Goal: Task Accomplishment & Management: Manage account settings

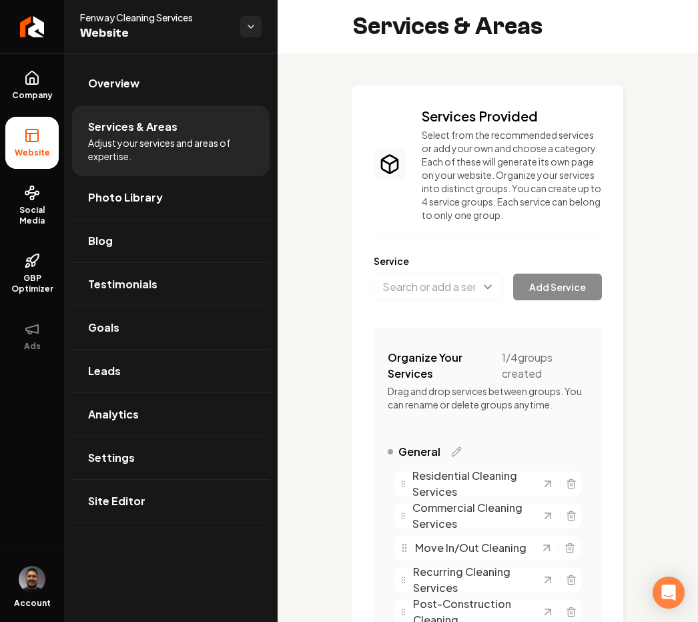
drag, startPoint x: 98, startPoint y: 27, endPoint x: 59, endPoint y: 20, distance: 39.9
click at [97, 27] on span "Website" at bounding box center [154, 33] width 149 height 19
click at [40, 21] on icon "Return to dashboard" at bounding box center [31, 26] width 21 height 21
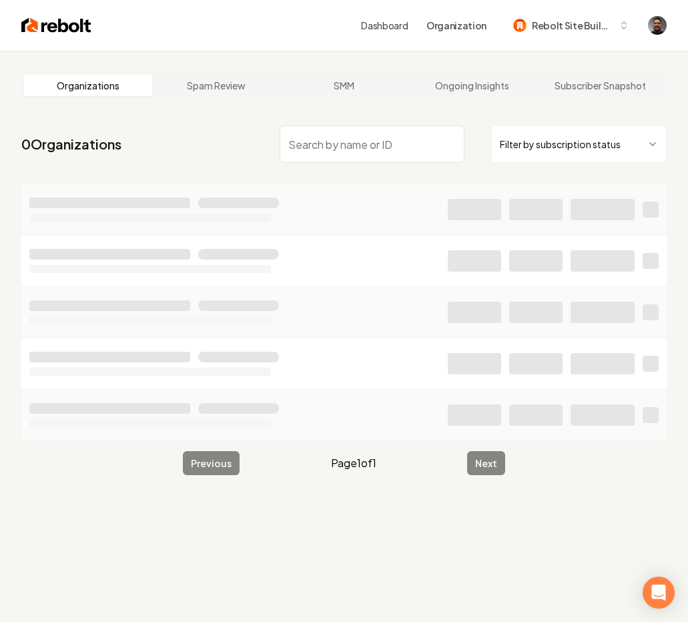
click at [305, 143] on input "search" at bounding box center [372, 143] width 185 height 37
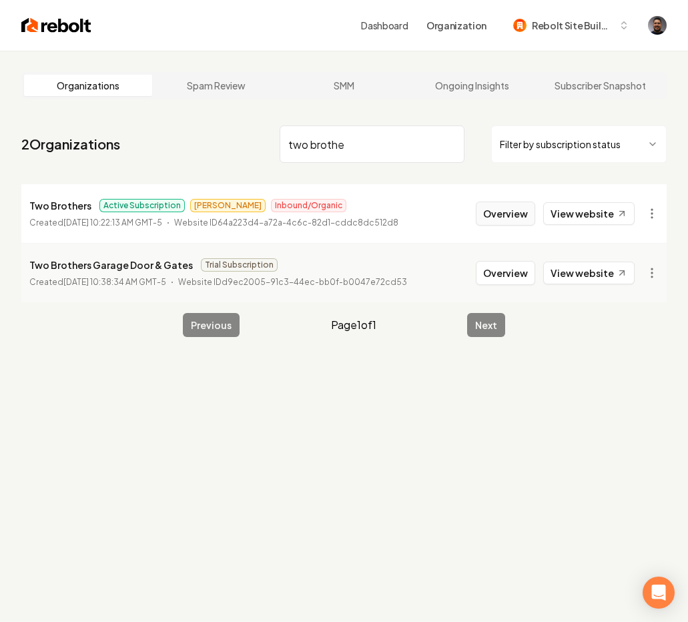
type input "two brothe"
click at [486, 207] on button "Overview" at bounding box center [505, 213] width 59 height 24
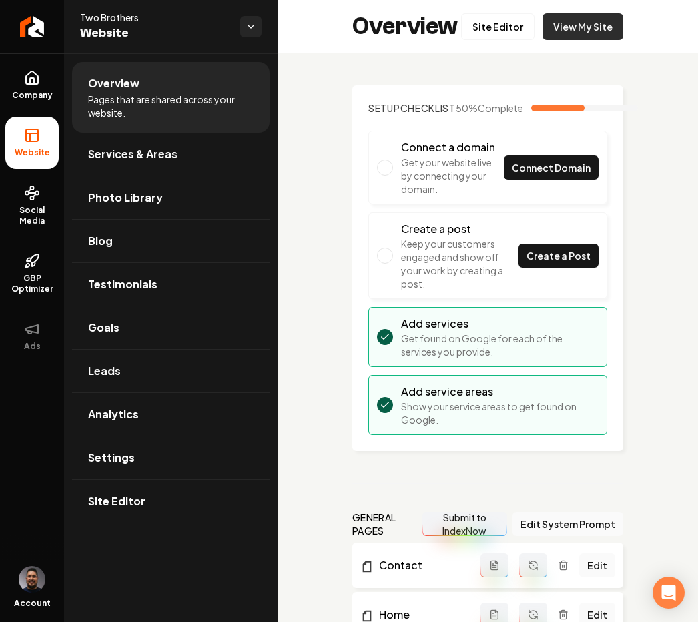
click at [571, 27] on link "View My Site" at bounding box center [582, 26] width 81 height 27
click at [35, 81] on icon at bounding box center [32, 78] width 16 height 16
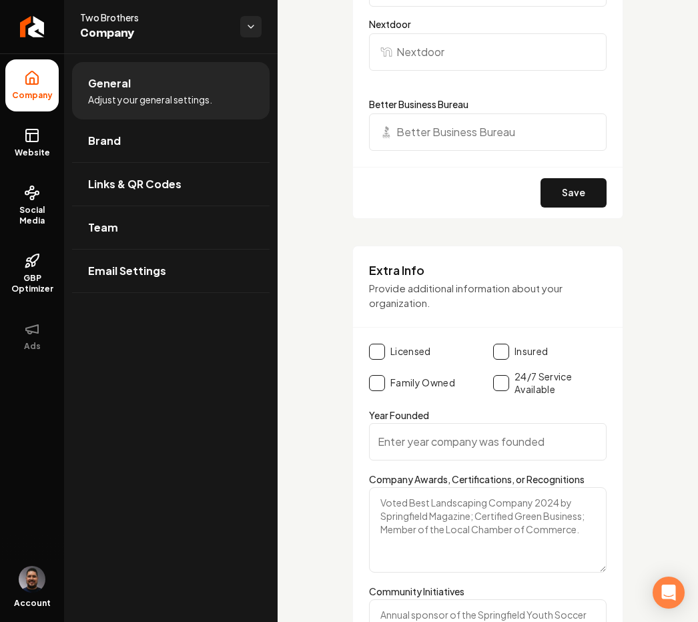
scroll to position [1818, 0]
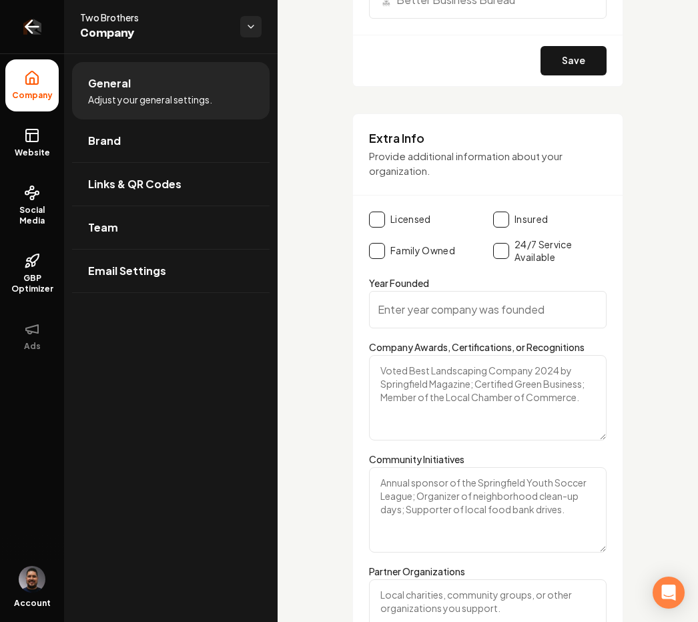
click at [37, 35] on icon "Return to dashboard" at bounding box center [31, 26] width 21 height 21
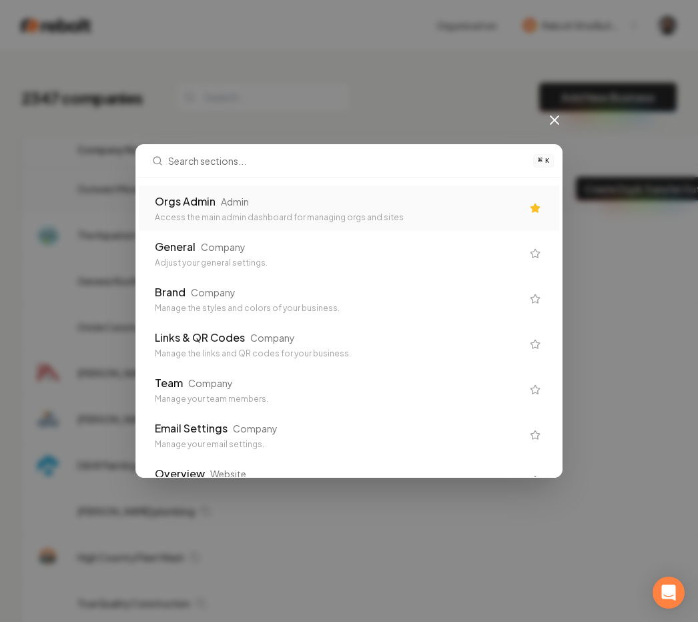
click at [212, 204] on div "Orgs Admin" at bounding box center [185, 201] width 61 height 16
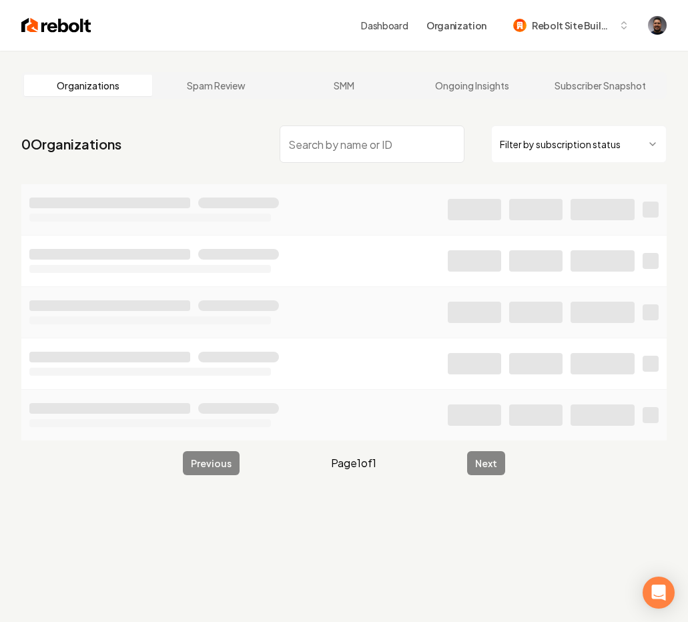
click at [326, 150] on input "search" at bounding box center [372, 143] width 185 height 37
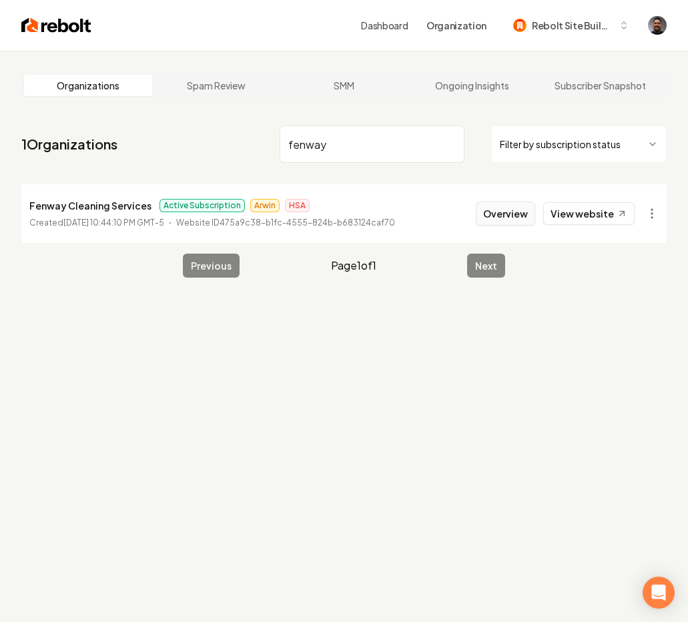
type input "fenway"
click at [514, 221] on button "Overview" at bounding box center [505, 213] width 59 height 24
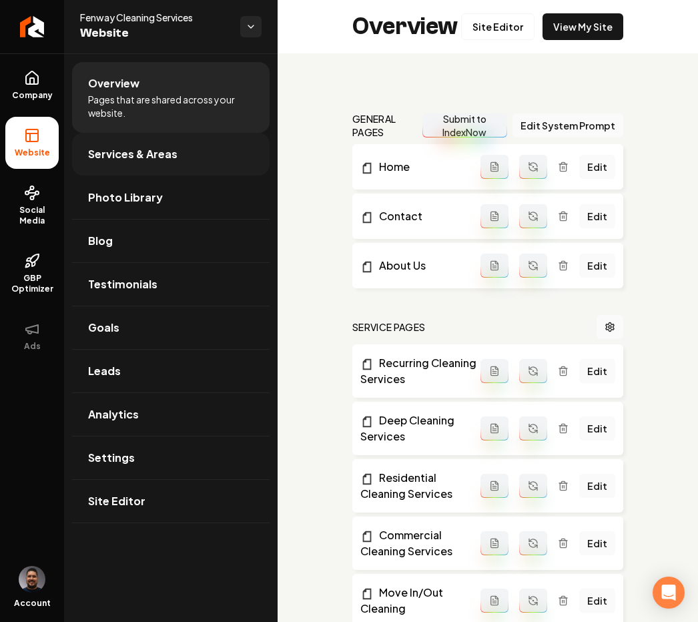
click at [130, 162] on link "Services & Areas" at bounding box center [170, 154] width 197 height 43
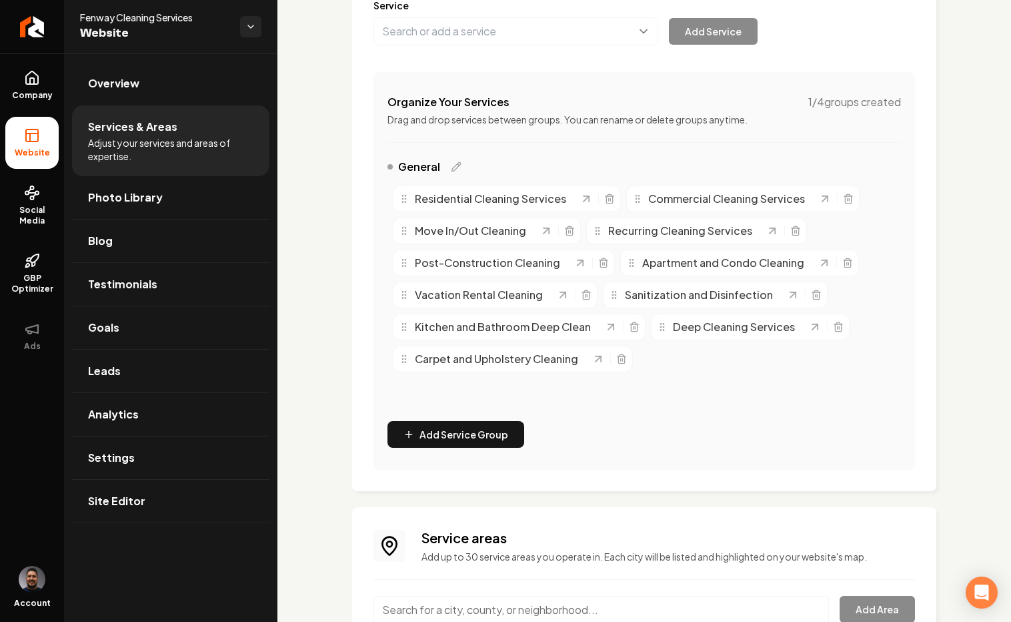
scroll to position [201, 0]
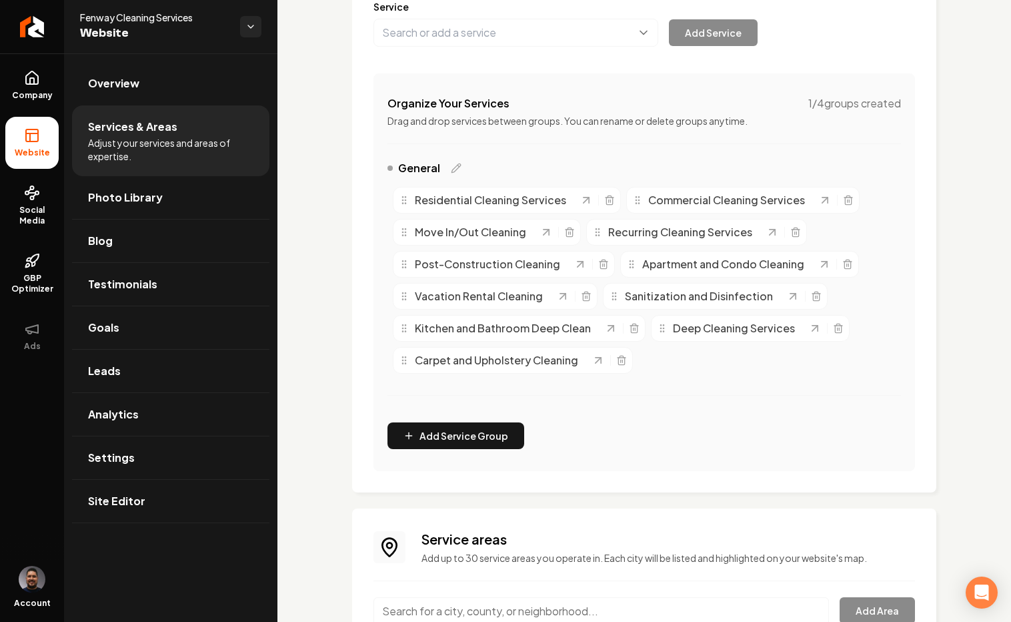
click at [624, 409] on div "General Residential Cleaning Services Commercial Cleaning Services Move In/Out …" at bounding box center [645, 286] width 514 height 252
click at [474, 140] on div "Organize Your Services 1 / 4 groups created Drag and drop services between grou…" at bounding box center [645, 272] width 542 height 398
click at [697, 329] on icon "Main content area" at bounding box center [838, 328] width 11 height 11
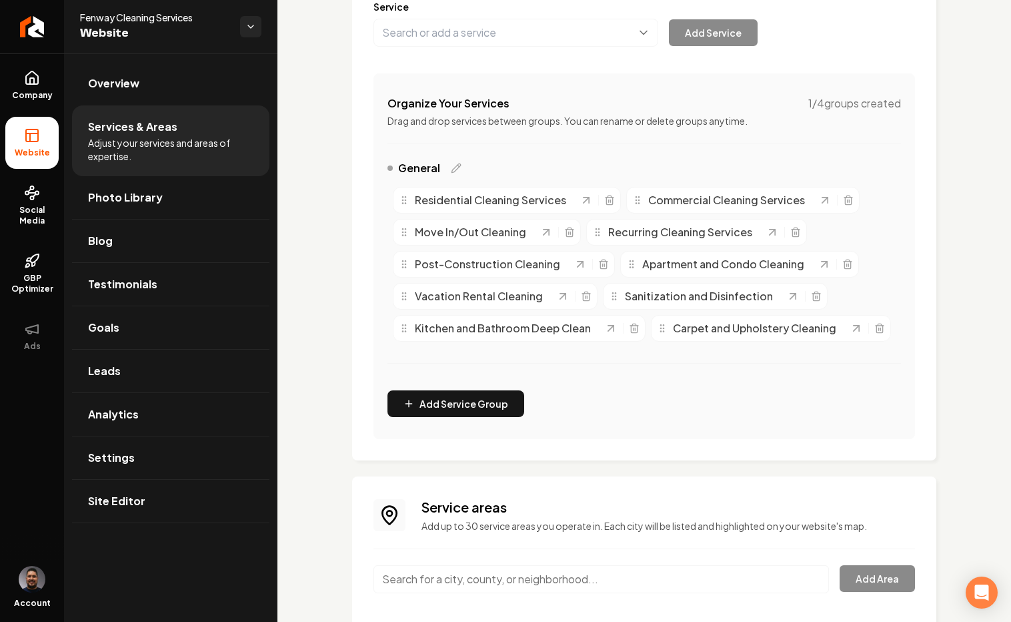
click at [494, 149] on div "Organize Your Services 1 / 4 groups created Drag and drop services between grou…" at bounding box center [645, 256] width 542 height 366
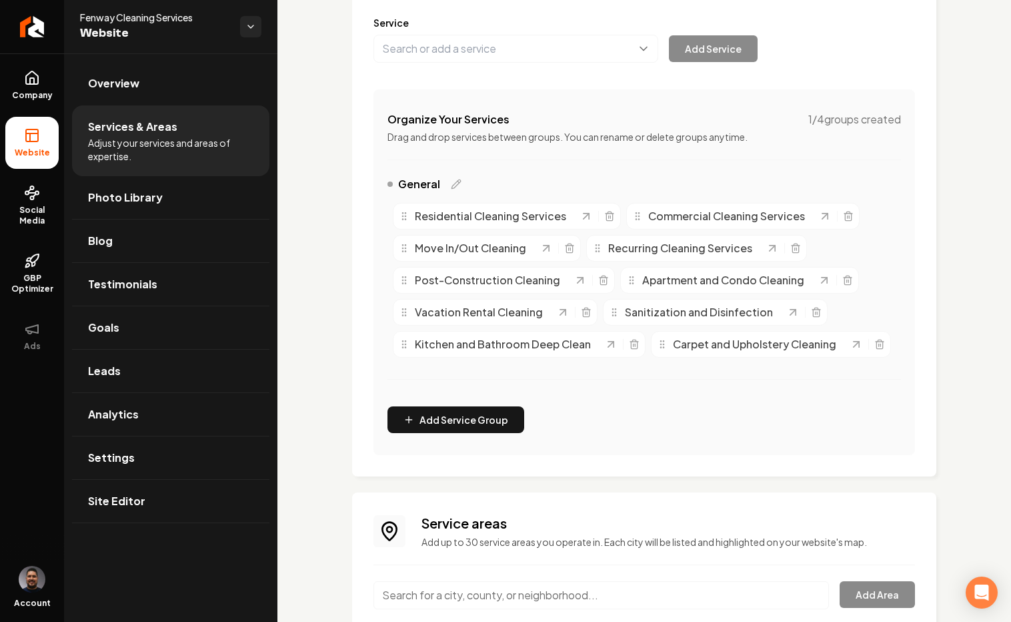
scroll to position [165, 0]
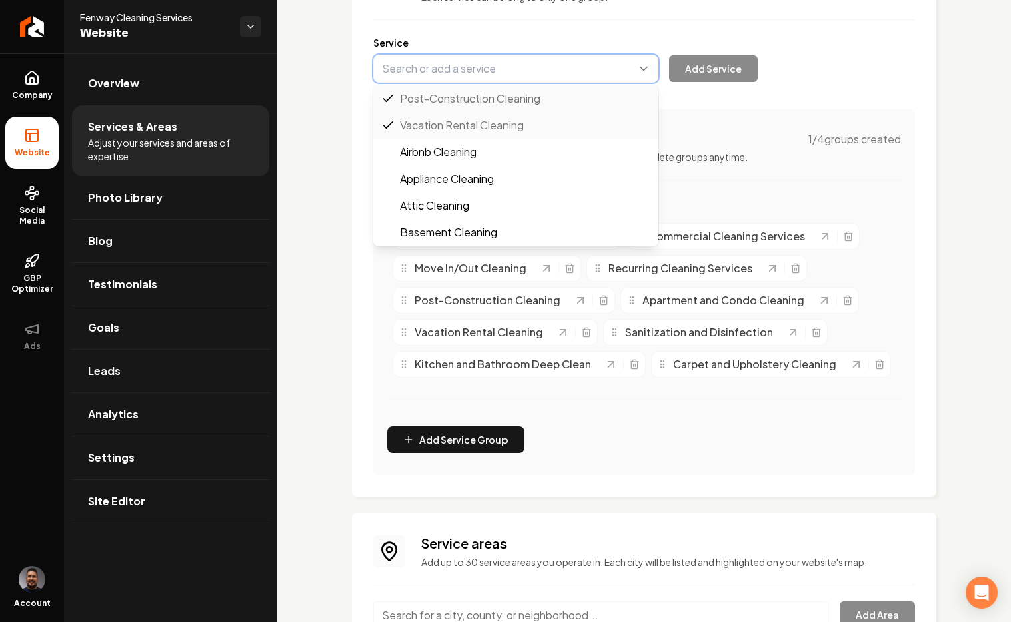
click at [479, 82] on button "Main content area" at bounding box center [516, 69] width 285 height 28
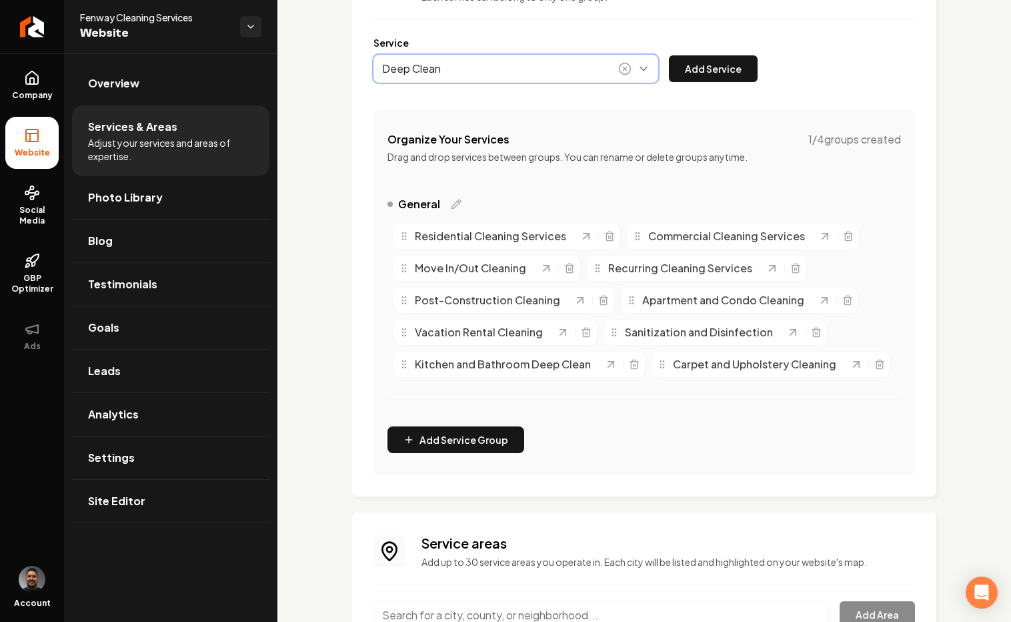
type input "Deep Clean"
click at [697, 53] on div "Service Deep Clean Add Service" at bounding box center [645, 59] width 542 height 47
click at [697, 65] on button "Add Service" at bounding box center [713, 68] width 89 height 27
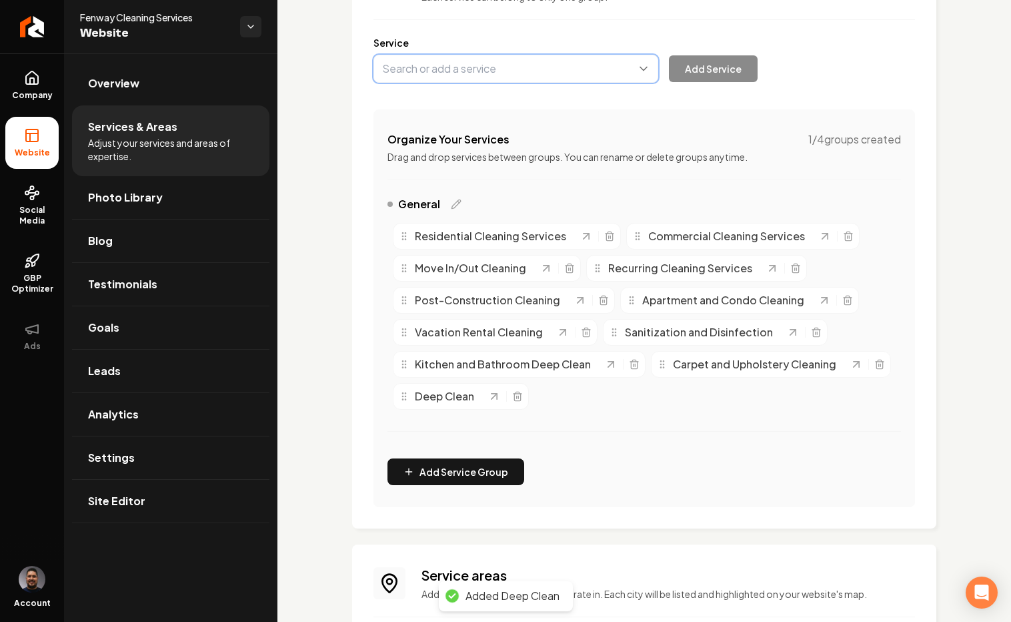
click at [423, 75] on button "Main content area" at bounding box center [516, 69] width 285 height 28
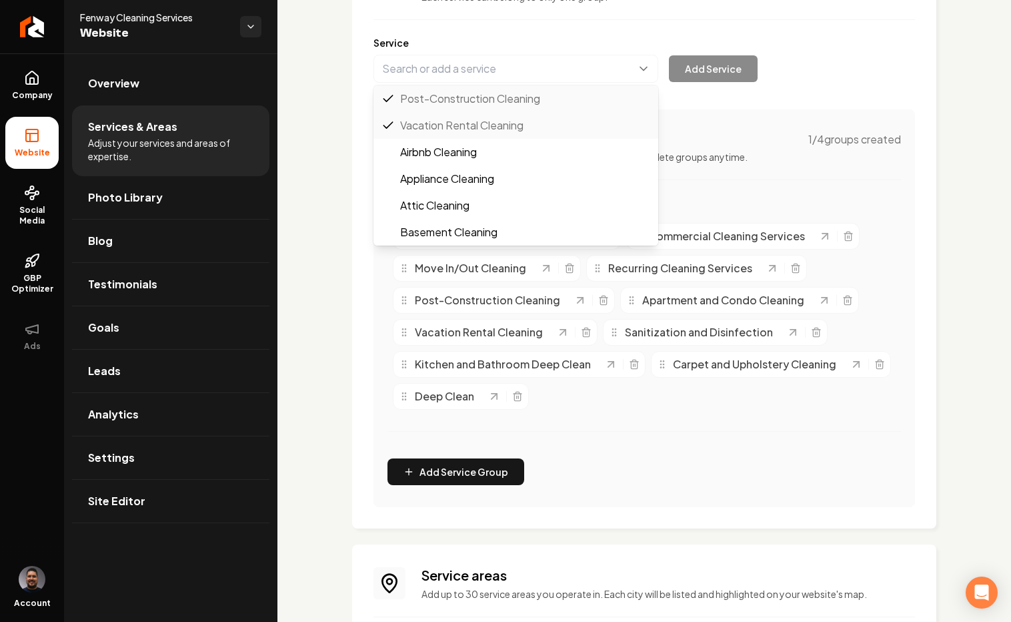
click at [344, 302] on div "Services Provided Select from the recommended services or add your own and choo…" at bounding box center [645, 473] width 734 height 1169
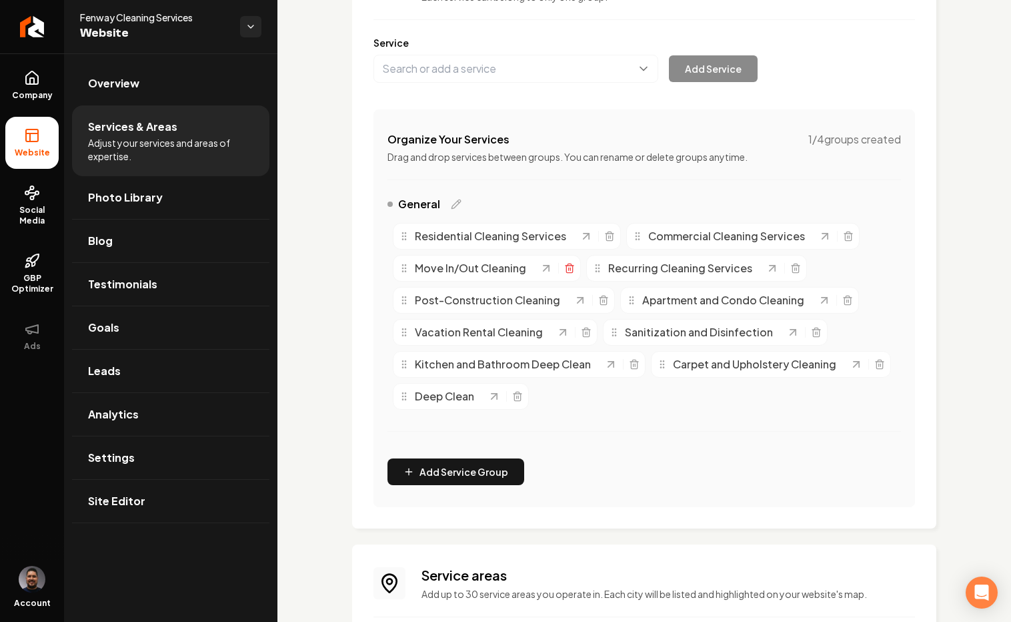
click at [572, 267] on icon "Main content area" at bounding box center [569, 269] width 6 height 7
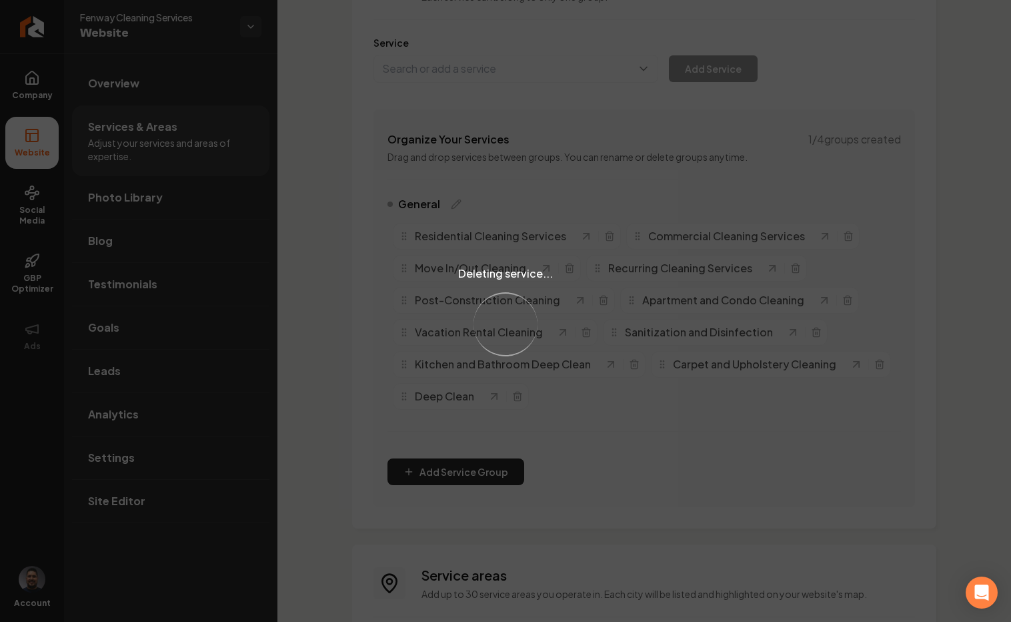
scroll to position [133, 0]
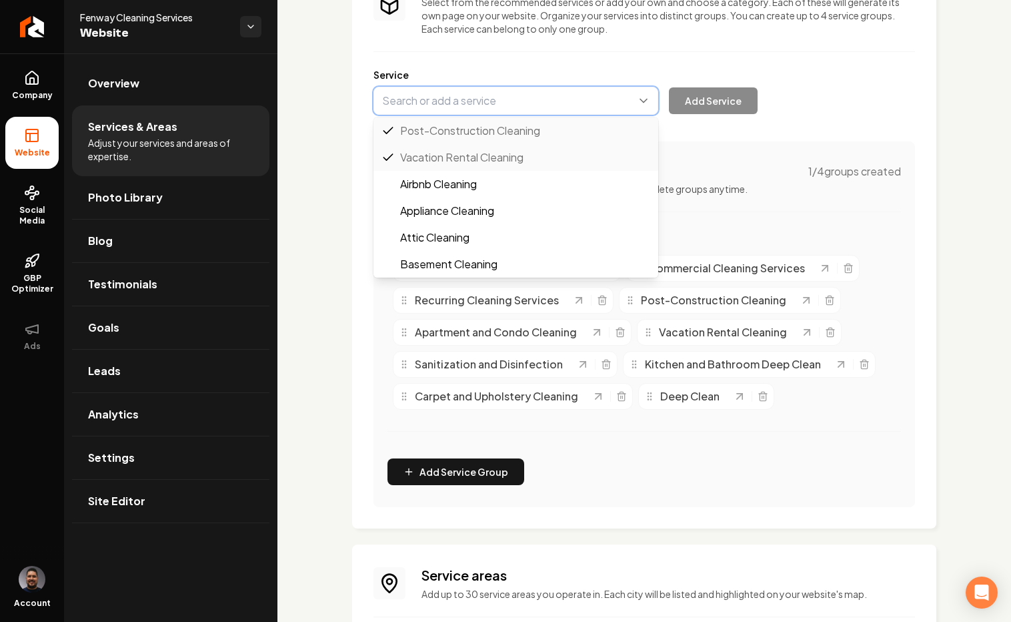
click at [442, 105] on button "Main content area" at bounding box center [516, 101] width 285 height 28
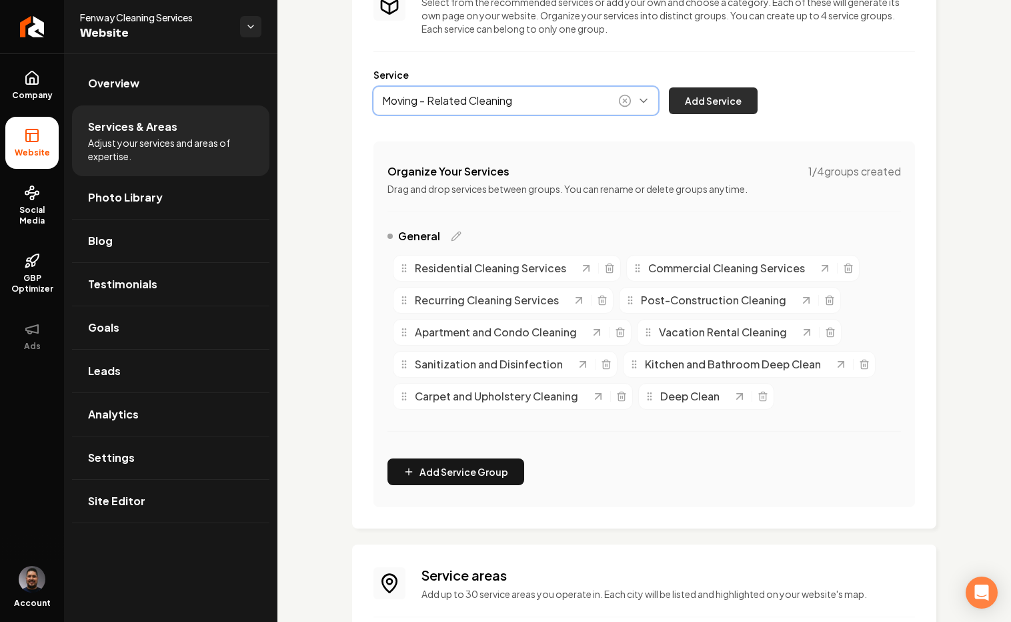
type input "Moving - Related Cleaning"
click at [694, 99] on button "Add Service" at bounding box center [713, 100] width 89 height 27
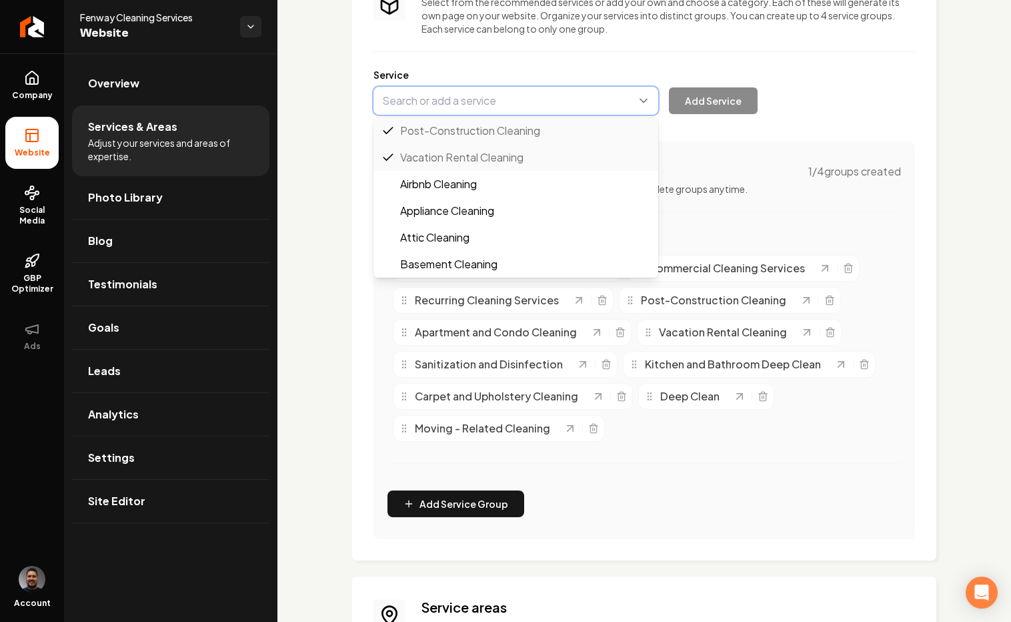
click at [463, 102] on button "Main content area" at bounding box center [516, 101] width 285 height 28
click at [684, 126] on div "Services Provided Select from the recommended services or add your own and choo…" at bounding box center [645, 256] width 542 height 565
click at [435, 99] on button "Main content area" at bounding box center [516, 101] width 285 height 28
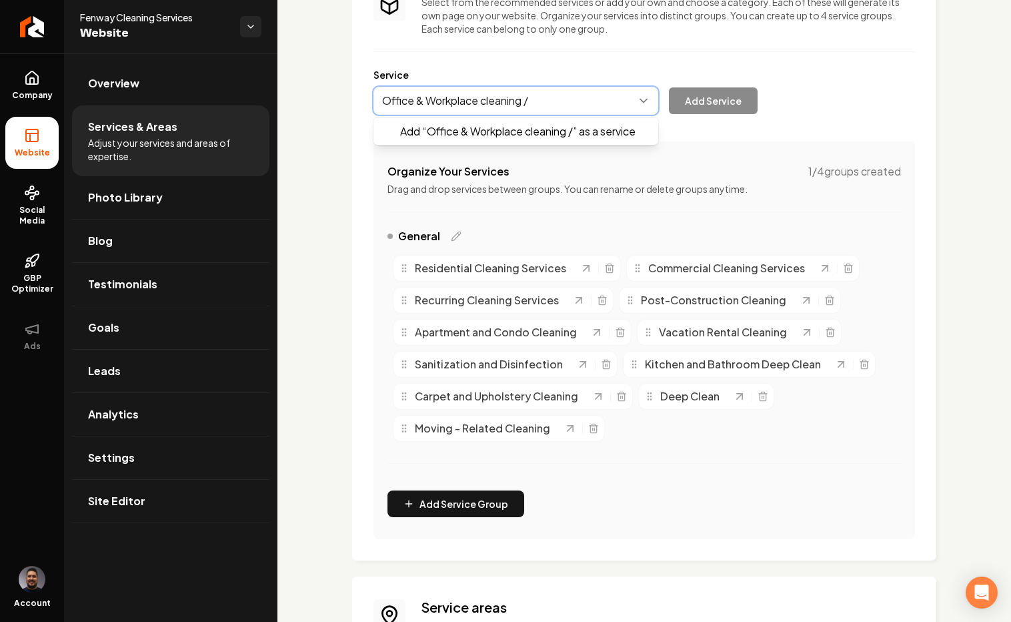
type input "Office & Workplace cleaning"
click at [486, 98] on button "Main content area" at bounding box center [516, 101] width 285 height 28
click at [490, 101] on button "Main content area" at bounding box center [516, 101] width 285 height 28
type input "Office & Workspace Cleaning / Office Cleaning"
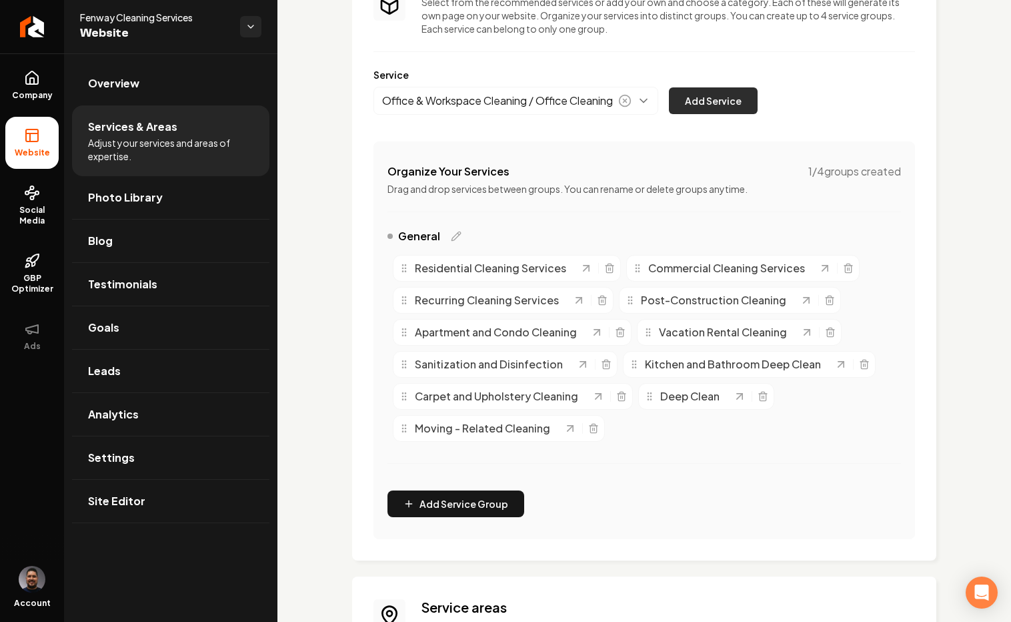
click at [697, 101] on button "Add Service" at bounding box center [713, 100] width 89 height 27
click at [533, 102] on button "Main content area" at bounding box center [516, 101] width 285 height 28
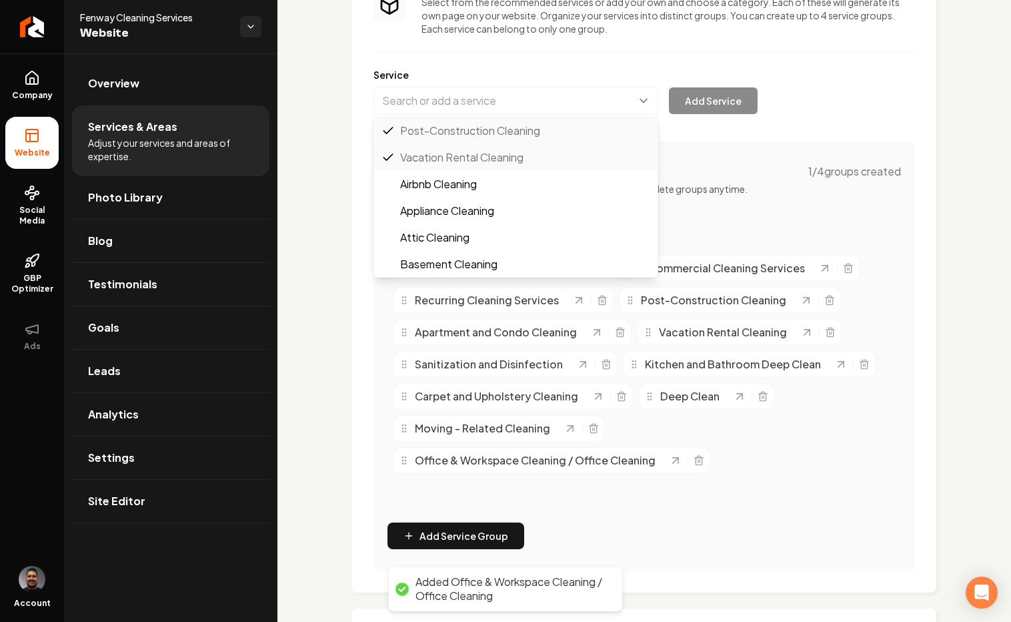
click at [328, 370] on div "Services Provided Select from the recommended services or add your own and choo…" at bounding box center [645, 521] width 734 height 1201
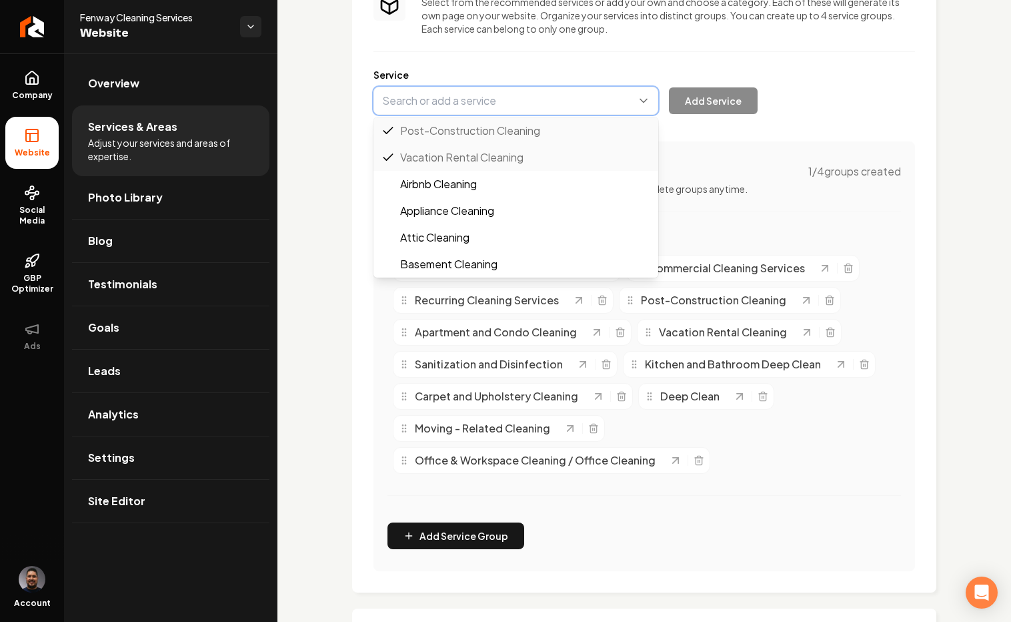
click at [483, 100] on button "Main content area" at bounding box center [516, 101] width 285 height 28
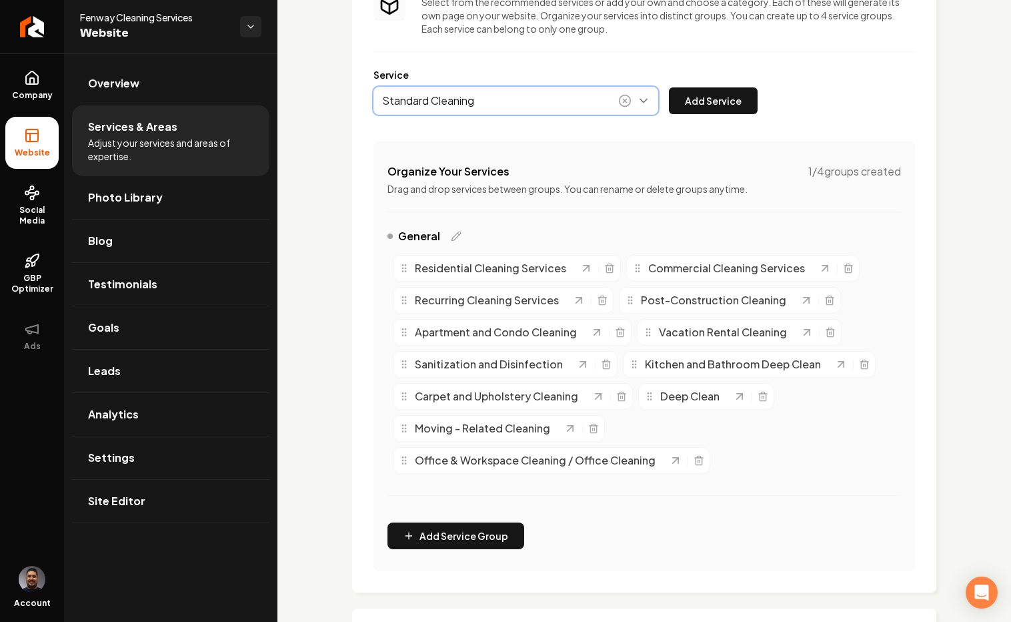
click at [484, 105] on button "Main content area" at bounding box center [516, 101] width 285 height 28
drag, startPoint x: 458, startPoint y: 108, endPoint x: 383, endPoint y: 99, distance: 75.9
click at [383, 99] on button "Main content area" at bounding box center [516, 101] width 285 height 28
drag, startPoint x: 381, startPoint y: 99, endPoint x: 510, endPoint y: 82, distance: 129.8
click at [510, 82] on div "Service Standard Cleaning Add “ Standard Cleaning ” as a service Add Service" at bounding box center [645, 91] width 542 height 47
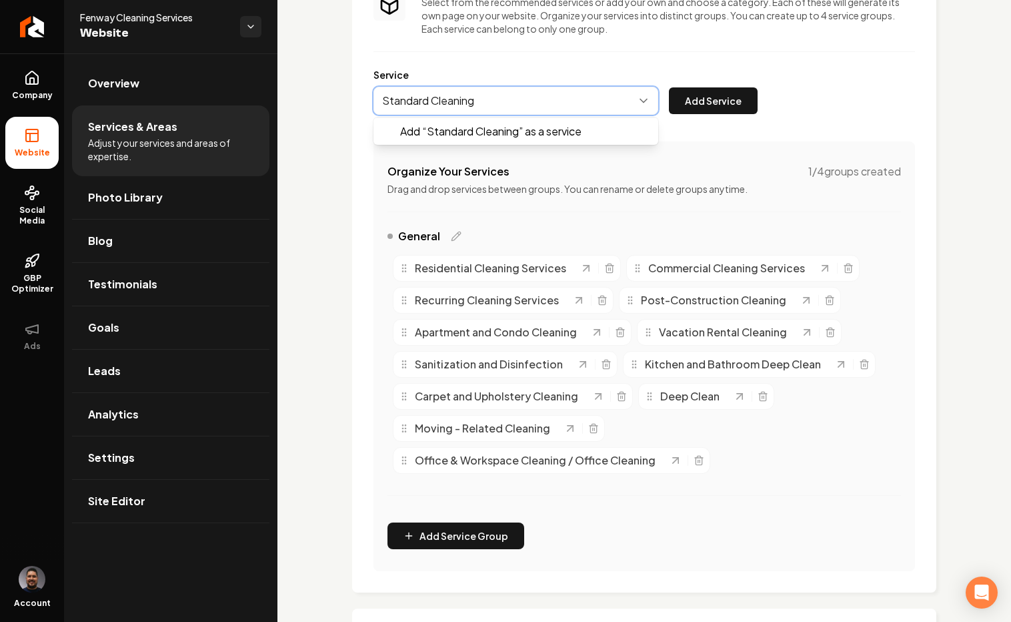
click at [499, 92] on button "Main content area" at bounding box center [516, 101] width 285 height 28
type input "Standard Cleaning"
drag, startPoint x: 487, startPoint y: 101, endPoint x: 380, endPoint y: 104, distance: 106.8
click at [380, 104] on button "Main content area" at bounding box center [516, 101] width 285 height 28
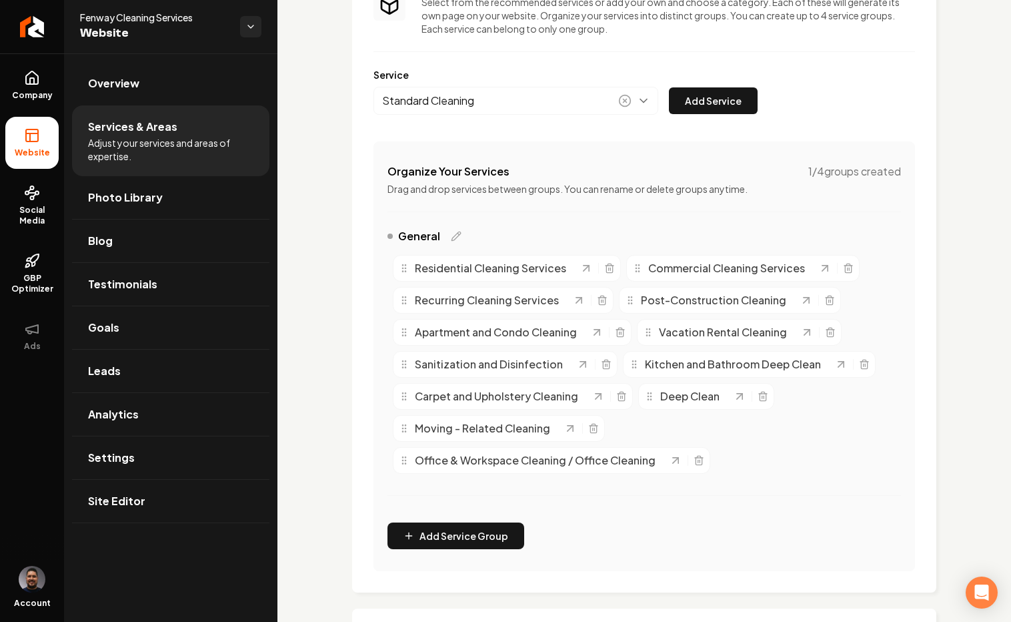
click at [676, 87] on div "Standard Cleaning Add Service" at bounding box center [566, 101] width 384 height 28
click at [694, 96] on button "Add Service" at bounding box center [713, 100] width 89 height 27
click at [448, 107] on button "Main content area" at bounding box center [516, 101] width 285 height 28
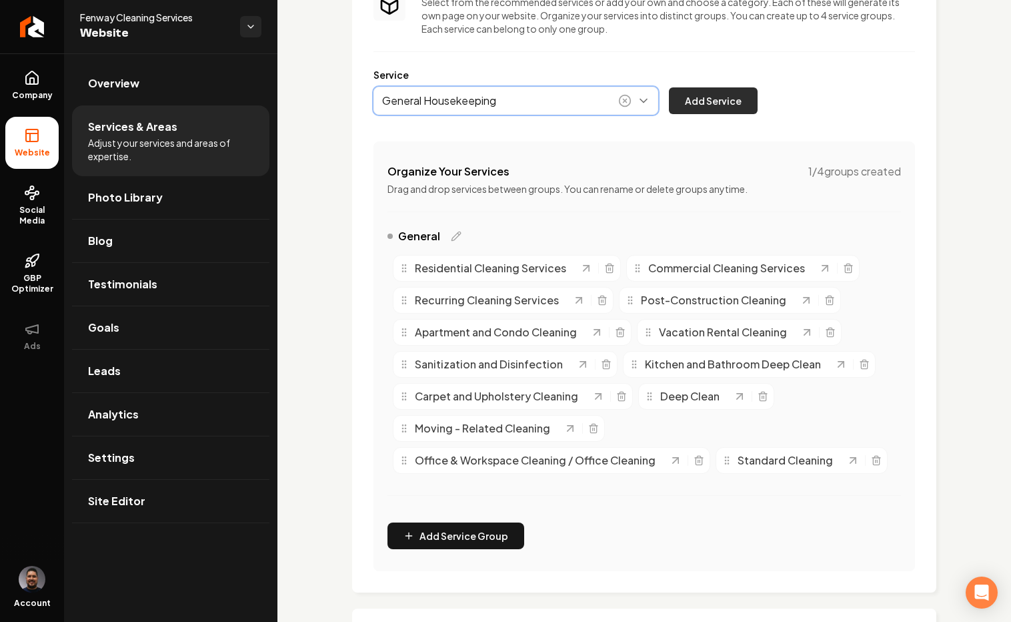
type input "General Housekeeping"
click at [697, 95] on button "Add Service" at bounding box center [713, 100] width 89 height 27
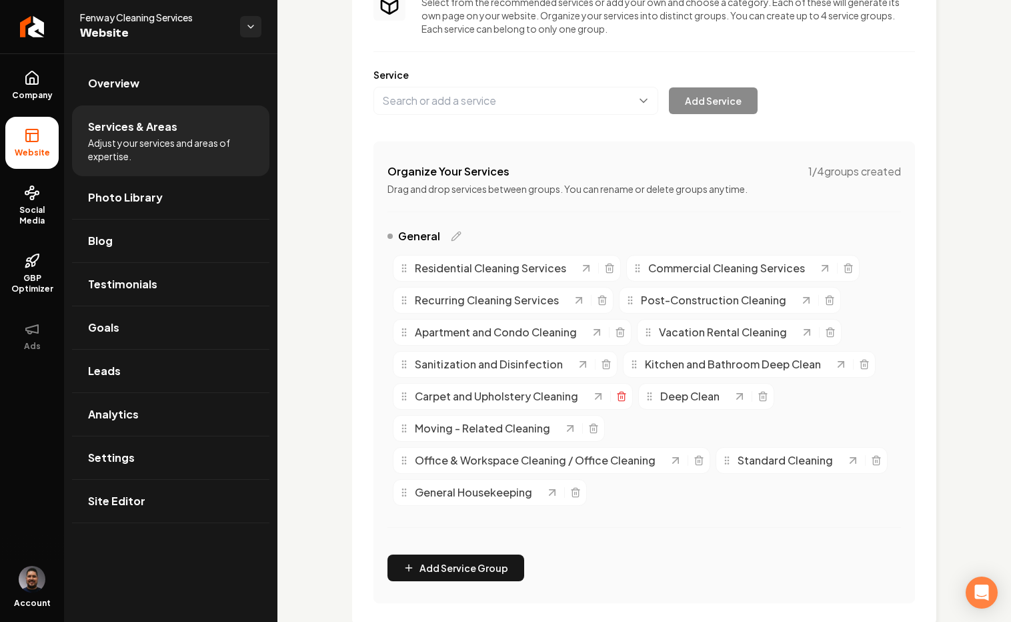
click at [624, 398] on icon "Main content area" at bounding box center [621, 396] width 11 height 11
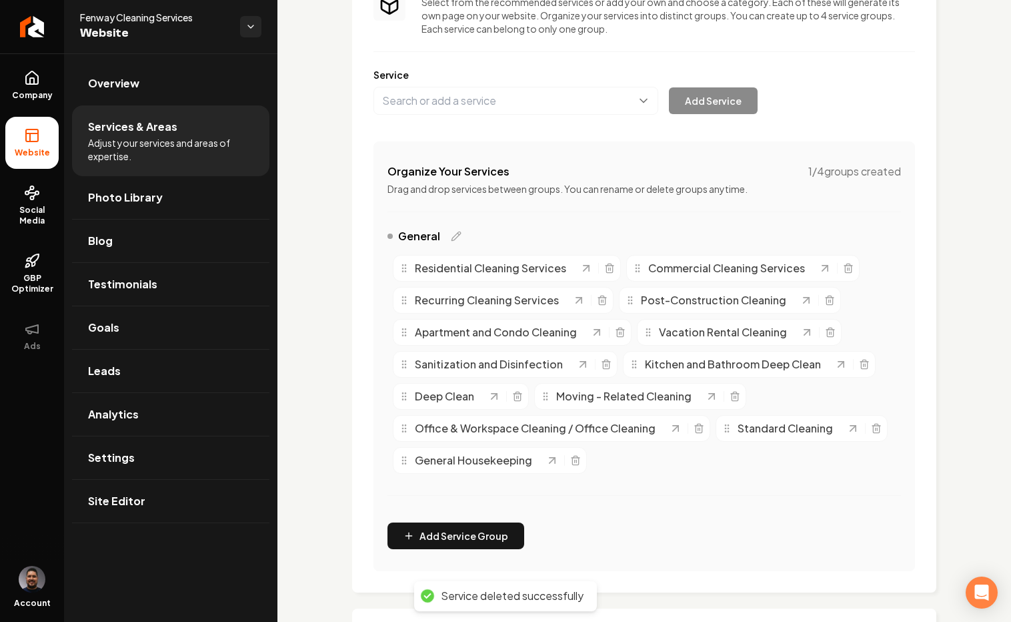
click at [452, 121] on div "Services Provided Select from the recommended services or add your own and choo…" at bounding box center [645, 272] width 542 height 597
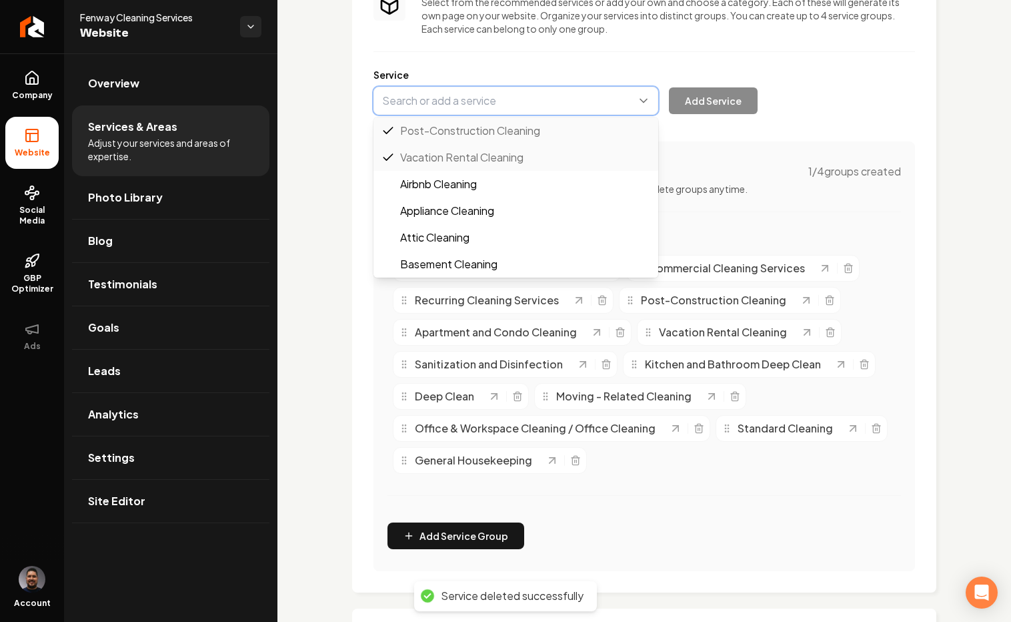
click at [442, 103] on button "Main content area" at bounding box center [516, 101] width 285 height 28
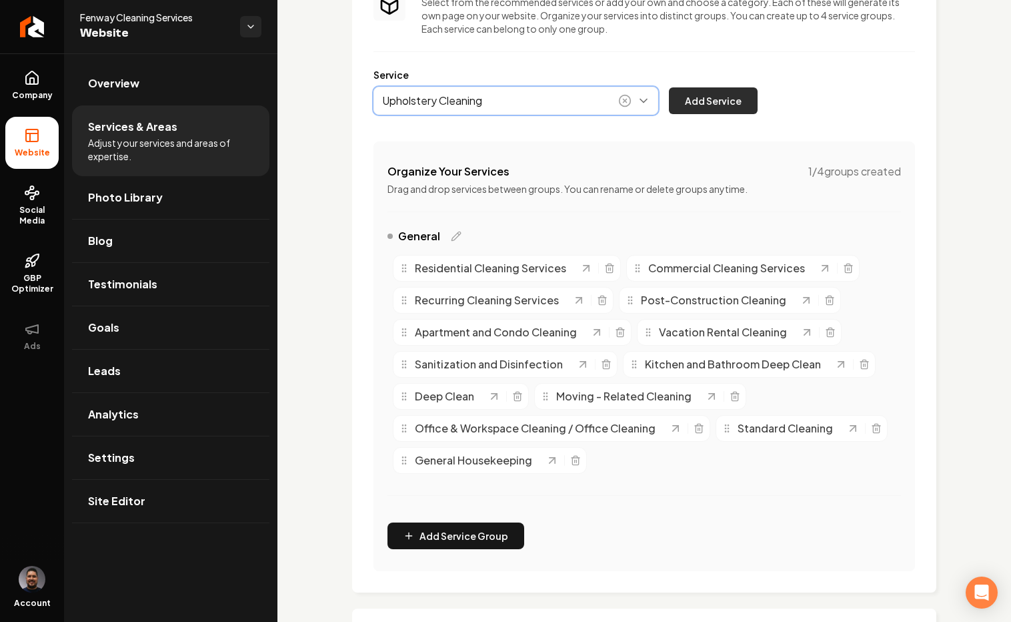
type input "Upholstery Cleaning"
click at [697, 94] on button "Add Service" at bounding box center [713, 100] width 89 height 27
click at [518, 108] on button "Main content area" at bounding box center [516, 101] width 285 height 28
type input "Carpet Cleaning"
click at [694, 95] on button "Add Service" at bounding box center [713, 100] width 89 height 27
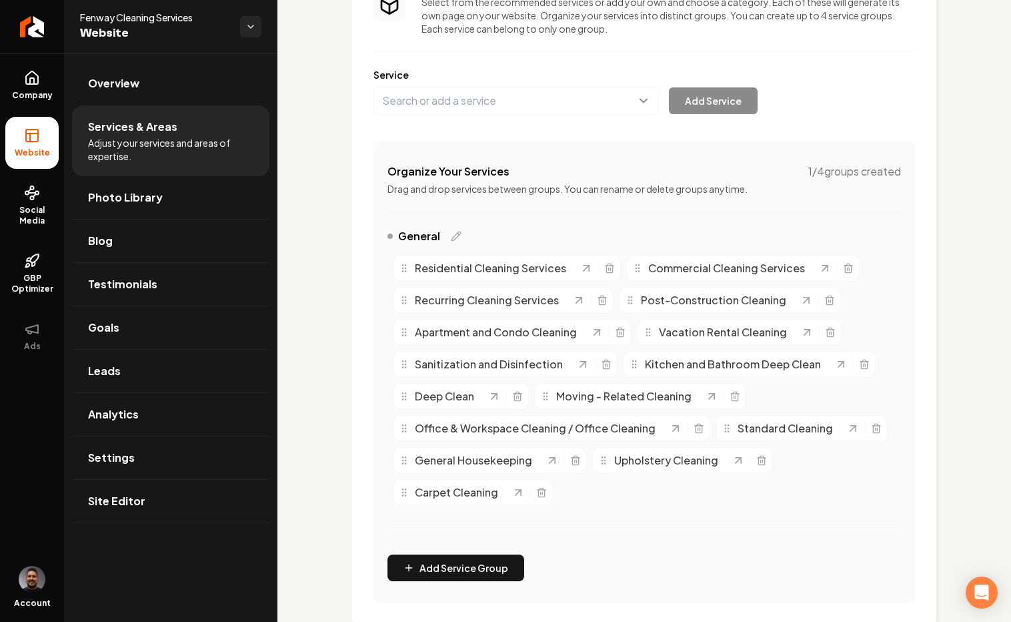
click at [441, 116] on div "Services Provided Select from the recommended services or add your own and choo…" at bounding box center [645, 288] width 542 height 629
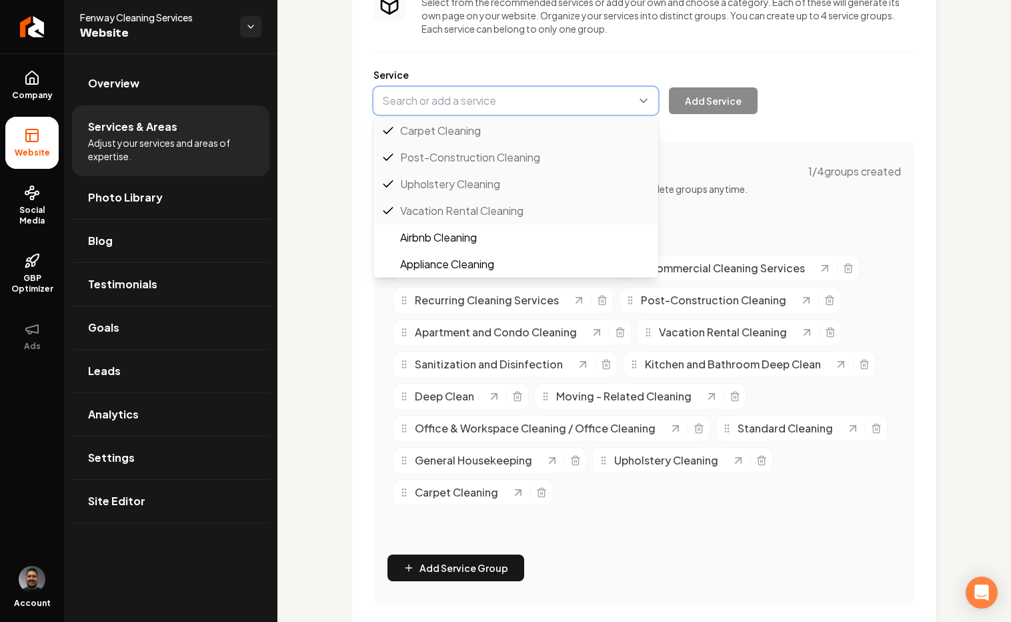
click at [426, 106] on button "Main content area" at bounding box center [516, 101] width 285 height 28
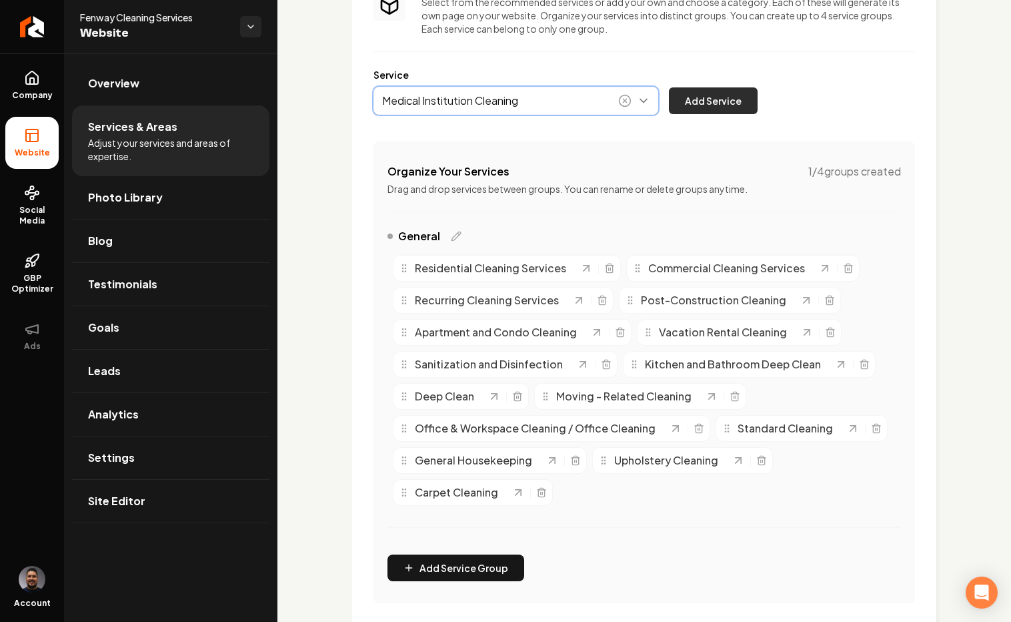
type input "Medical Institution Cleaning"
click at [697, 94] on button "Add Service" at bounding box center [713, 100] width 89 height 27
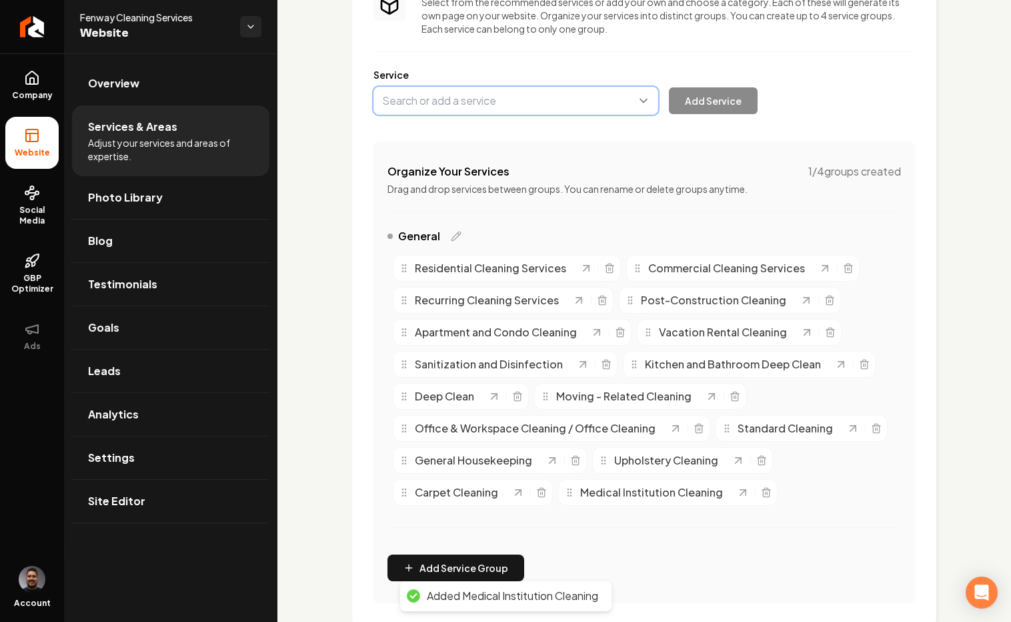
click at [453, 102] on button "Main content area" at bounding box center [516, 101] width 285 height 28
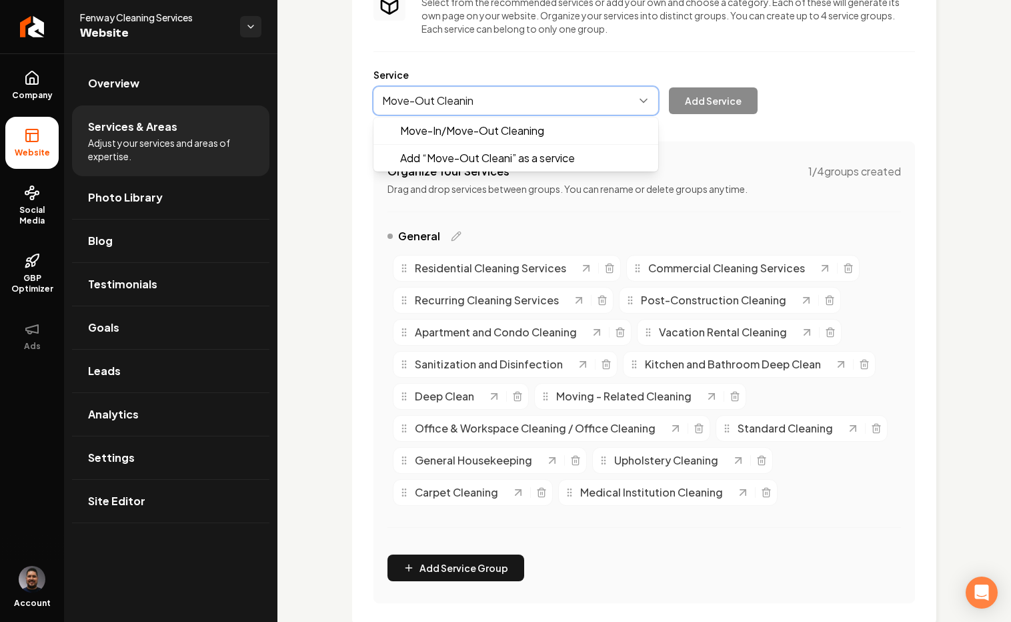
type input "Move-Out Cleaning"
click at [568, 113] on button "Main content area" at bounding box center [516, 101] width 285 height 28
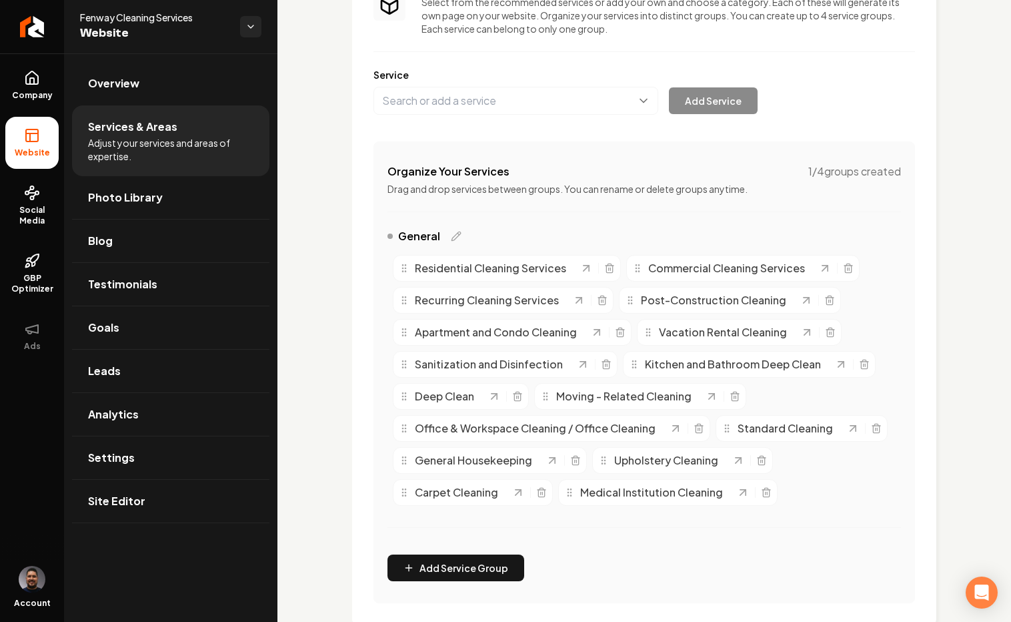
click at [516, 118] on div "Services Provided Select from the recommended services or add your own and choo…" at bounding box center [645, 288] width 542 height 629
click at [484, 106] on button "Main content area" at bounding box center [516, 101] width 285 height 28
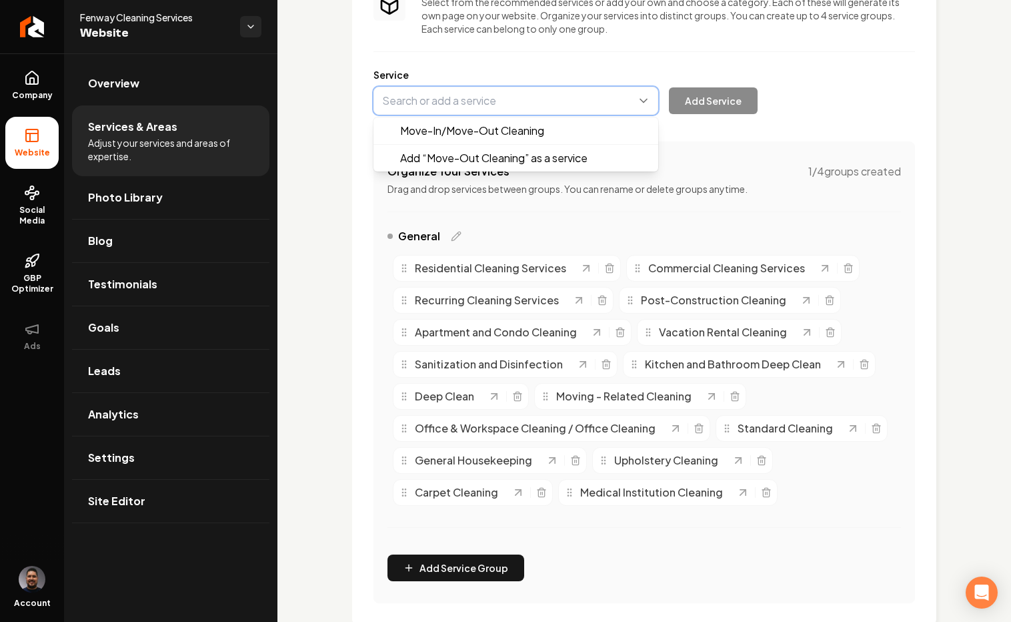
type input "Move-Out Cleaning"
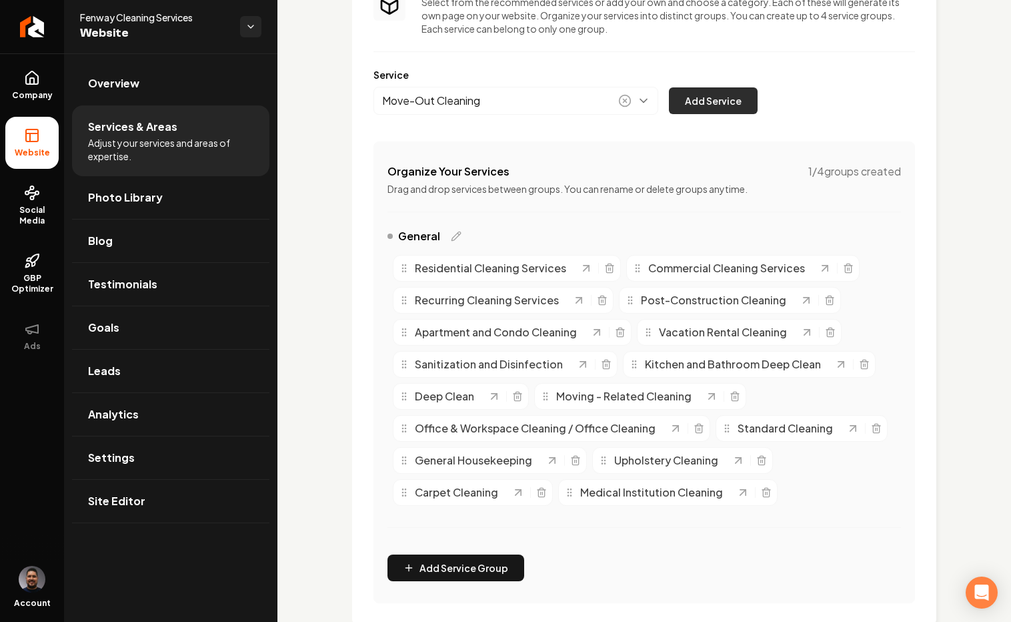
click at [697, 97] on button "Add Service" at bounding box center [713, 100] width 89 height 27
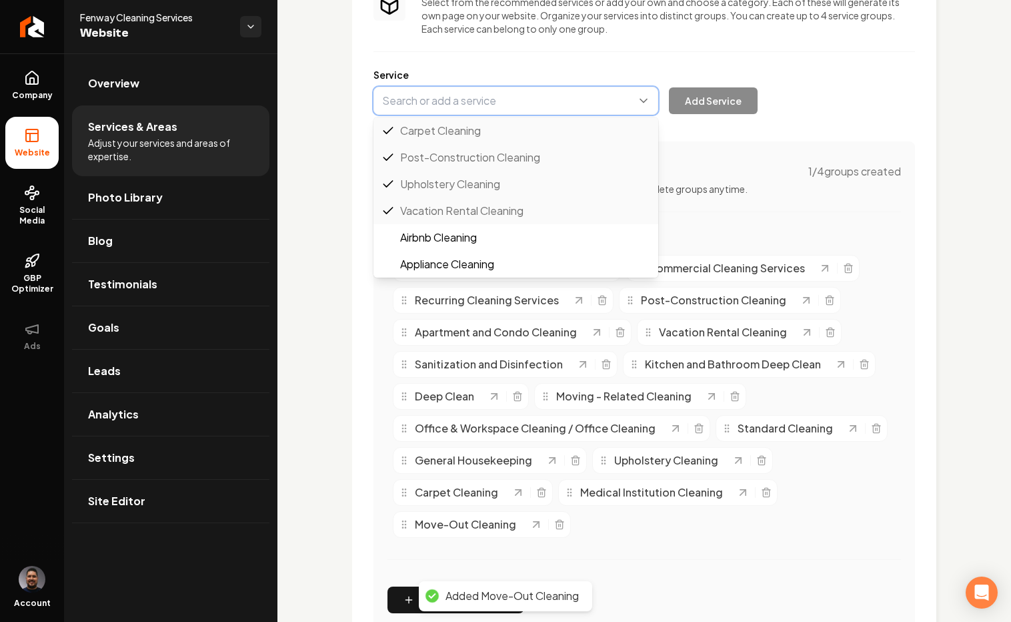
click at [482, 99] on button "Main content area" at bounding box center [516, 101] width 285 height 28
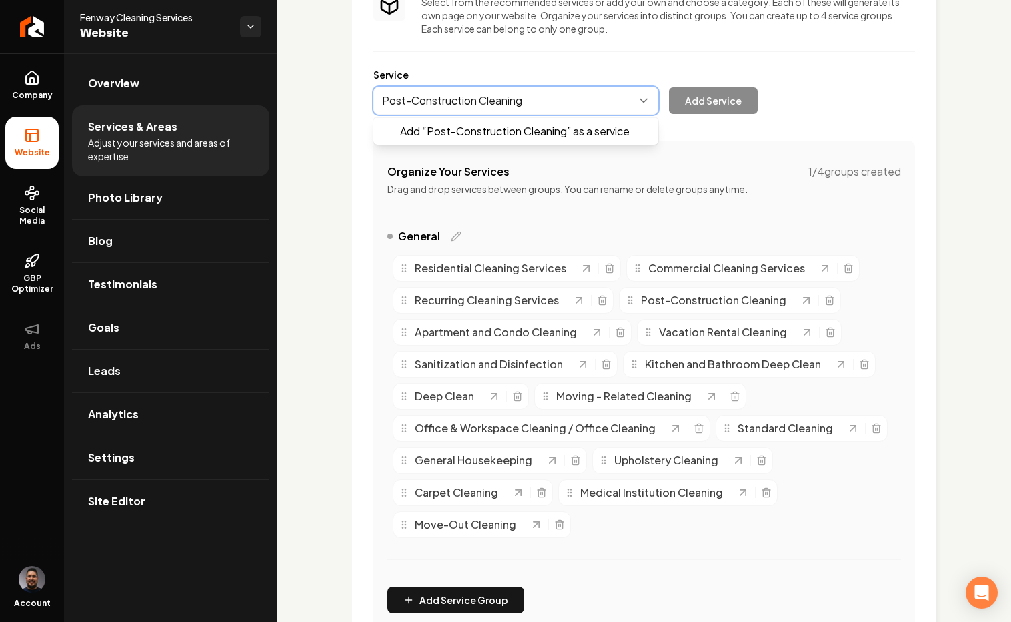
type input "Post-Construction Cleaning"
click at [420, 132] on span "Post-Construction Cleaning" at bounding box center [524, 131] width 248 height 16
drag, startPoint x: 497, startPoint y: 106, endPoint x: 388, endPoint y: 125, distance: 111.1
click at [388, 125] on div "Services Provided Select from the recommended services or add your own and choo…" at bounding box center [645, 304] width 542 height 661
click at [442, 91] on button "Main content area" at bounding box center [516, 101] width 285 height 28
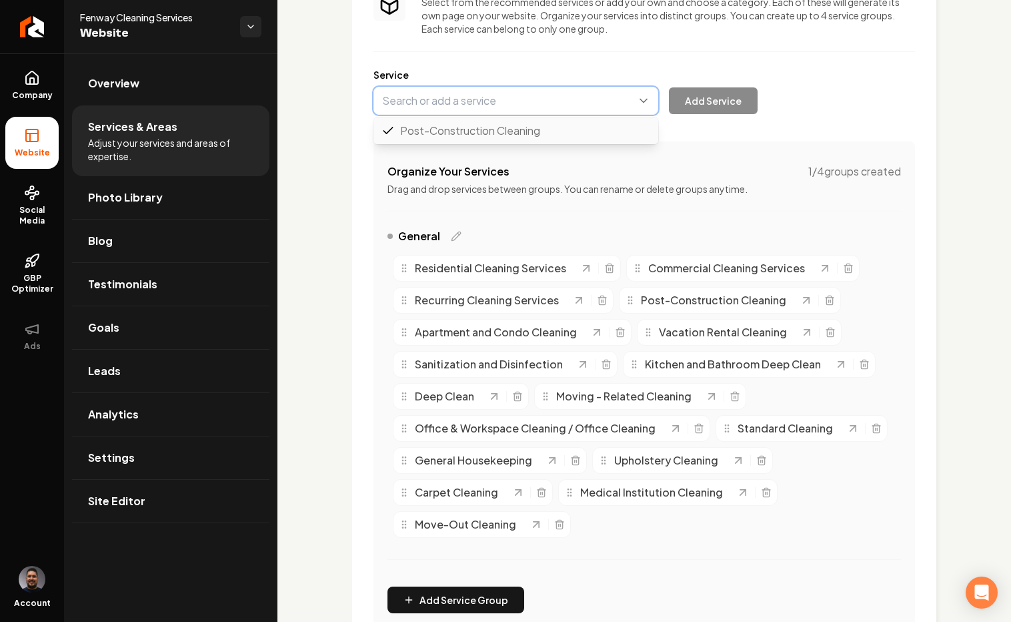
click at [427, 103] on button "Main content area" at bounding box center [516, 101] width 285 height 28
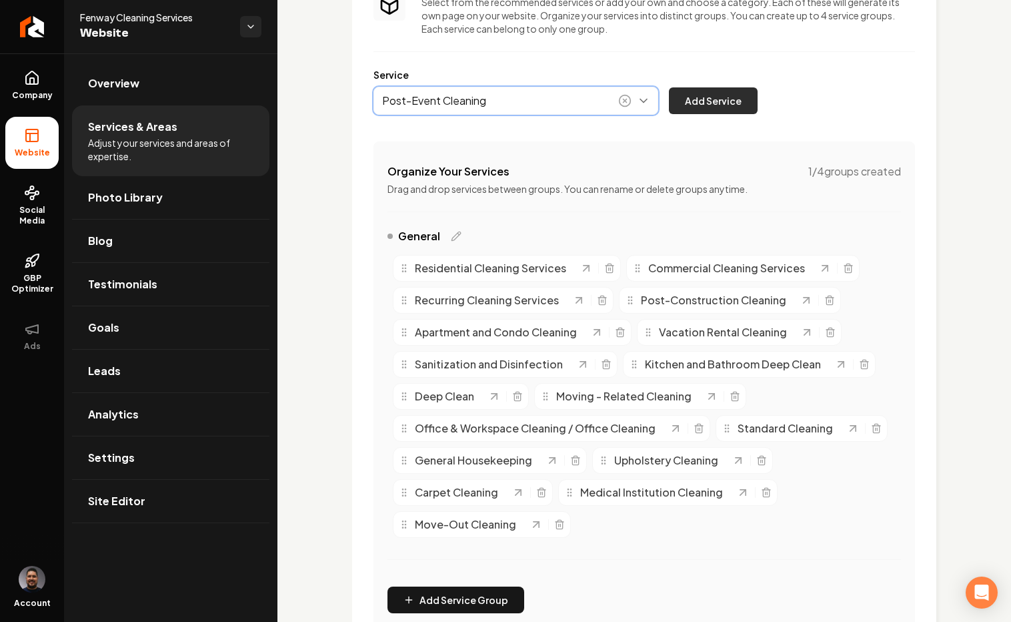
type input "Post-Event Cleaning"
click at [697, 92] on button "Add Service" at bounding box center [713, 100] width 89 height 27
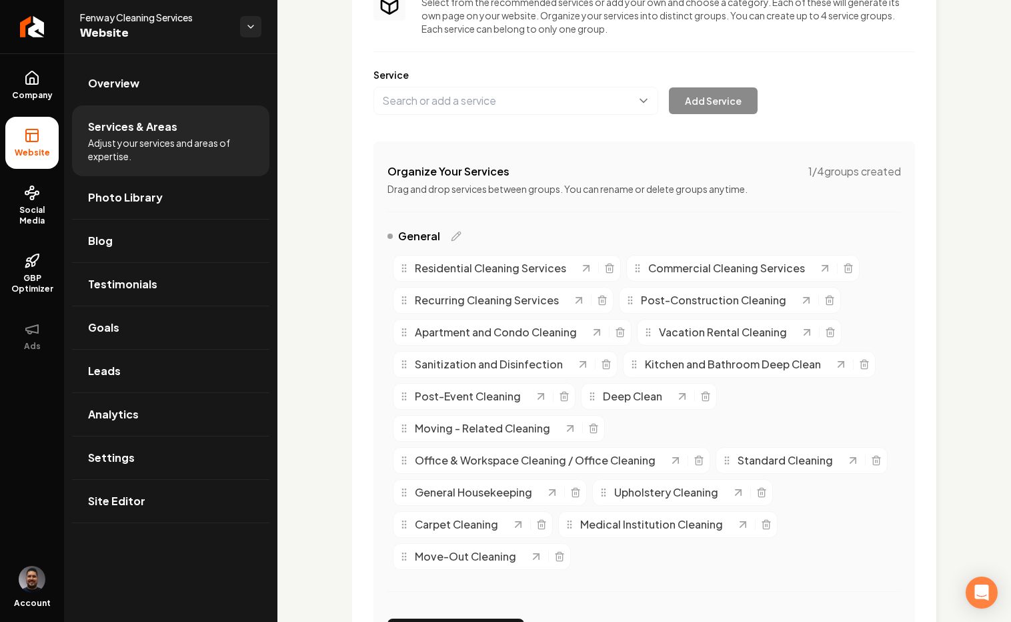
click at [641, 426] on div "Residential Cleaning Services Commercial Cleaning Services Recurring Cleaning S…" at bounding box center [645, 413] width 514 height 326
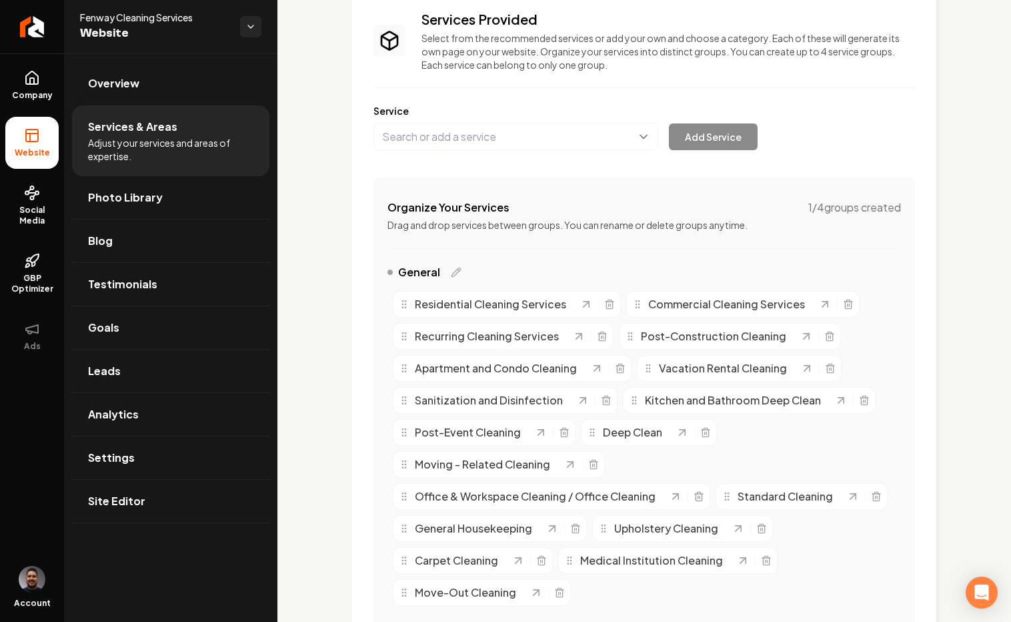
scroll to position [0, 0]
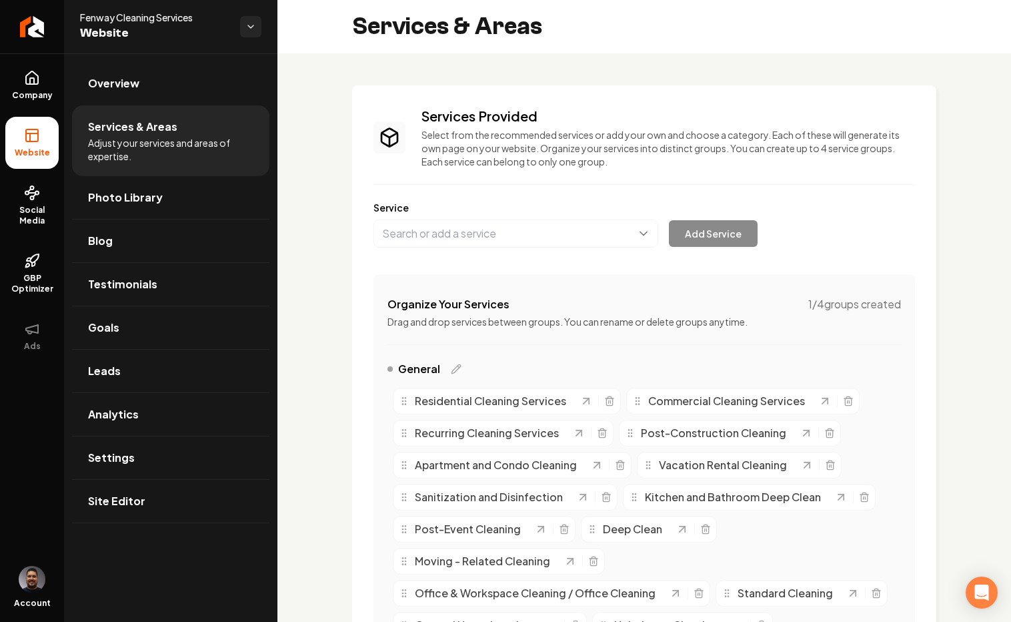
click at [125, 500] on span "Site Editor" at bounding box center [116, 501] width 57 height 16
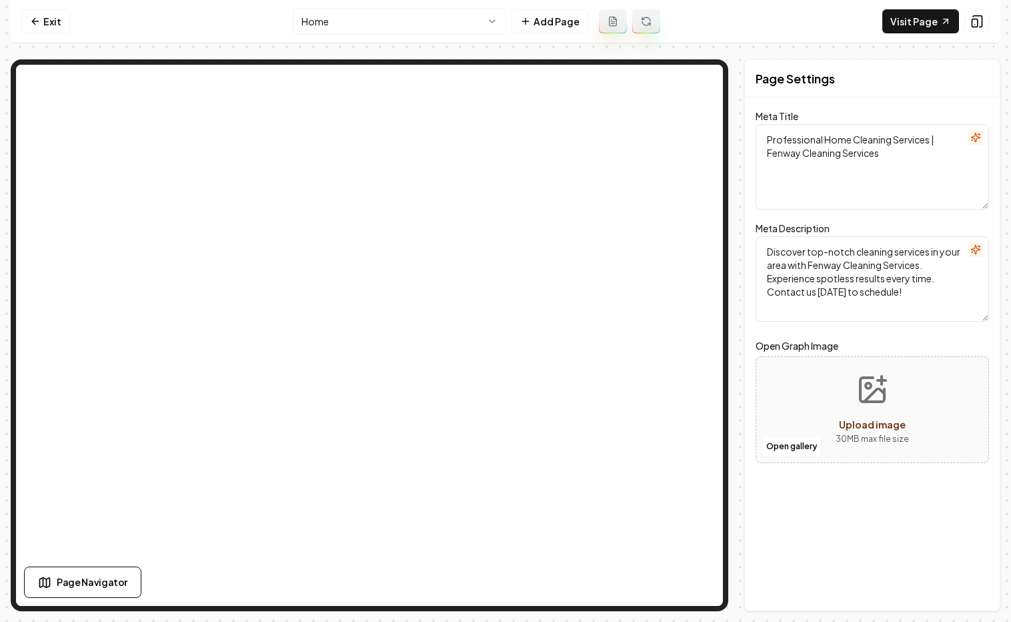
click at [370, 28] on html "Computer Required This feature is only available on a computer. Please switch t…" at bounding box center [505, 311] width 1011 height 622
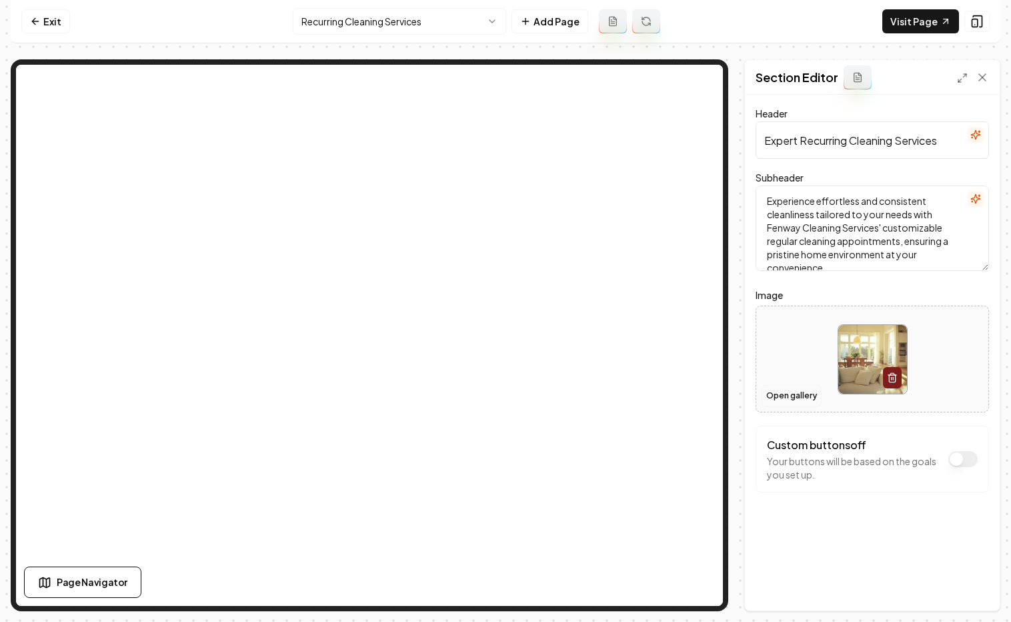
click at [697, 400] on button "Open gallery" at bounding box center [792, 395] width 60 height 21
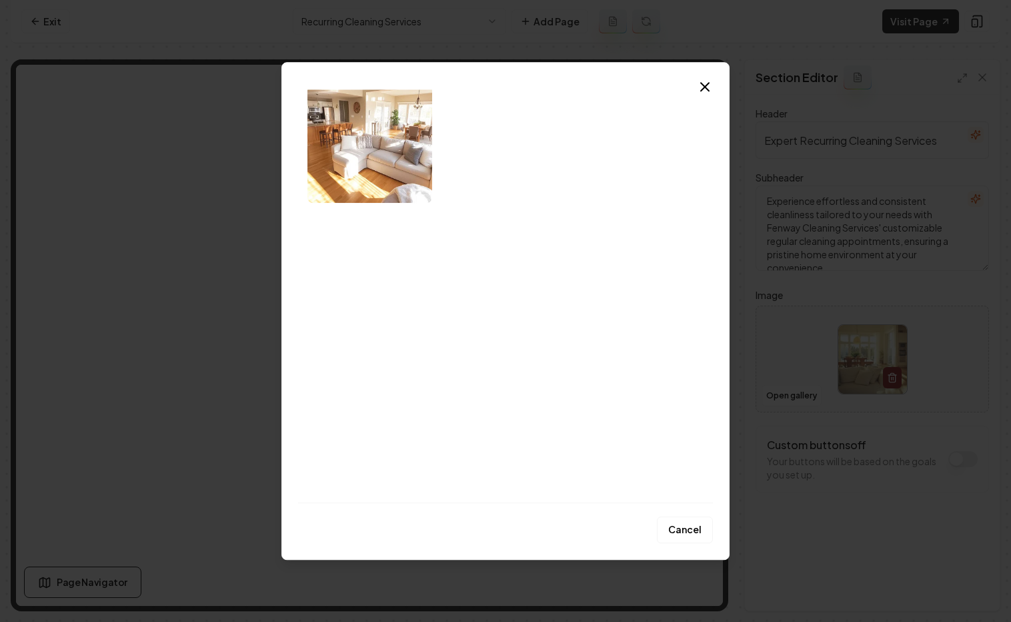
scroll to position [2009, 0]
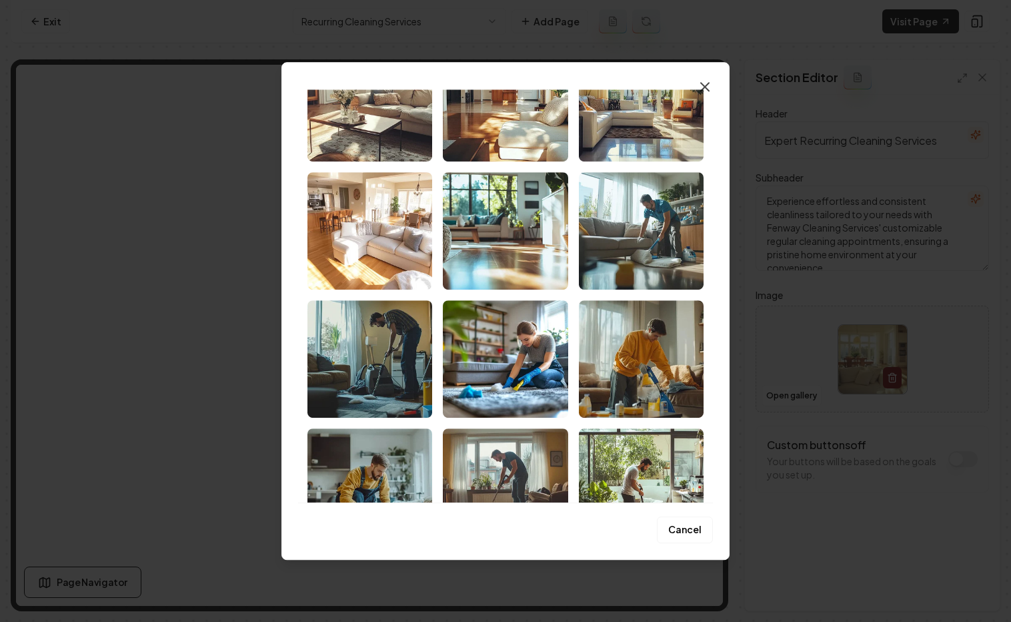
click at [697, 87] on icon "button" at bounding box center [705, 87] width 8 height 8
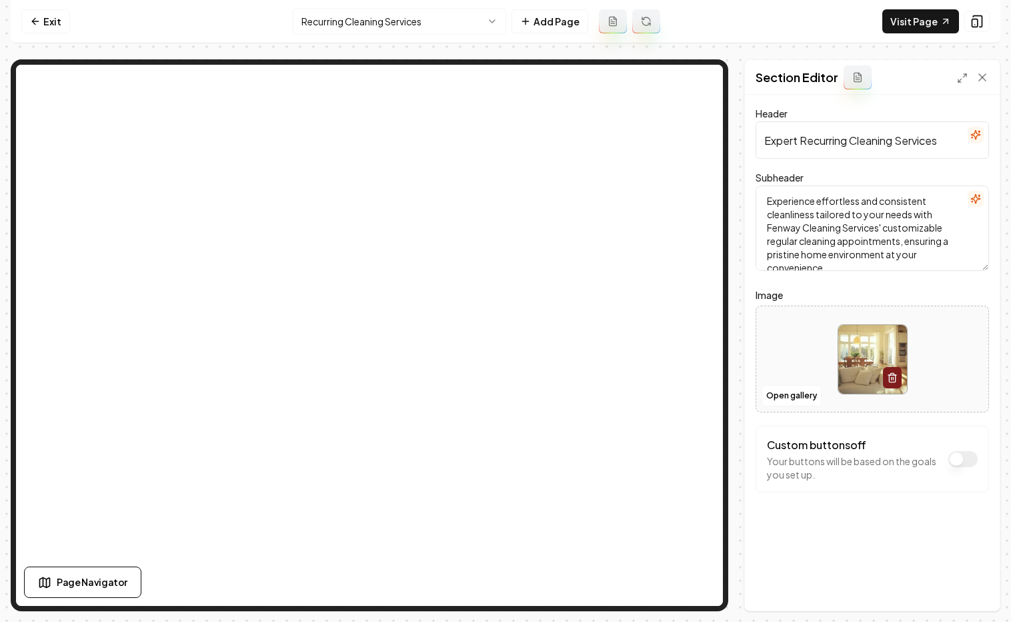
click at [362, 15] on html "Computer Required This feature is only available on a computer. Please switch t…" at bounding box center [505, 311] width 1011 height 622
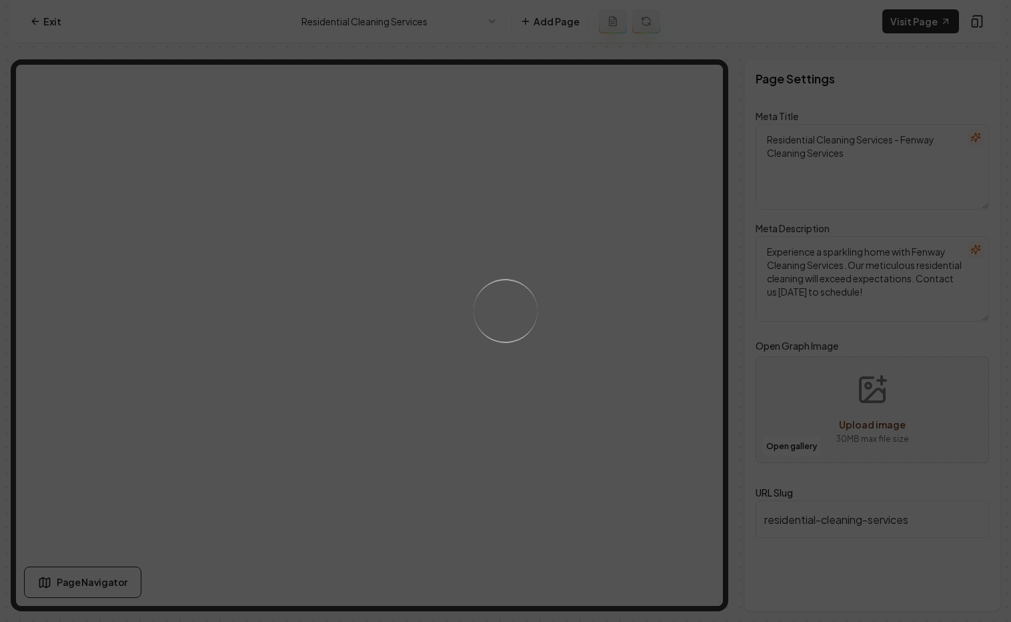
click at [431, 28] on div "Loading..." at bounding box center [505, 311] width 1011 height 622
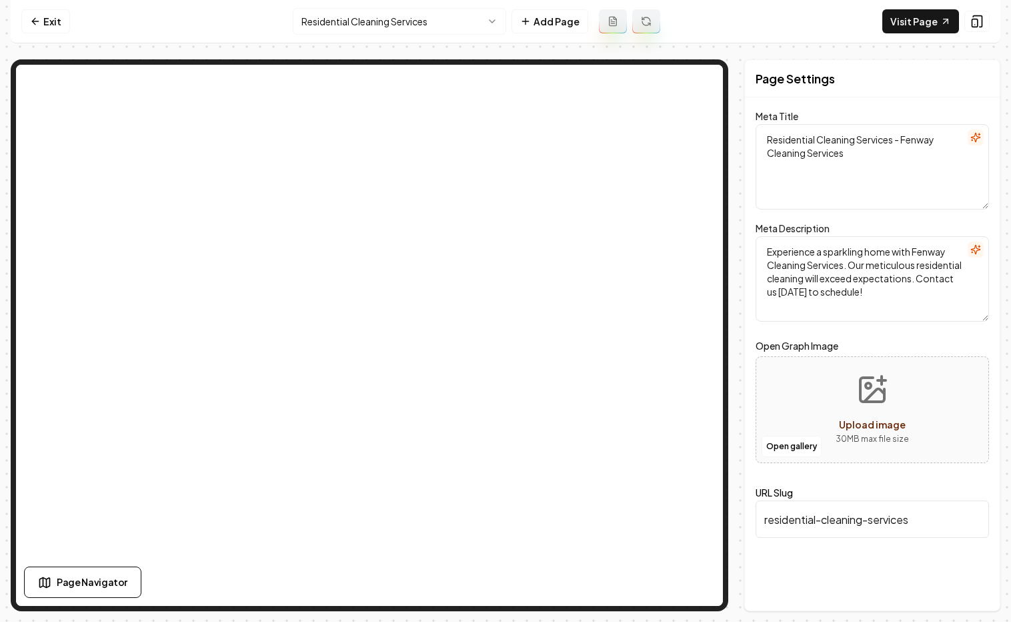
click at [462, 21] on html "Computer Required This feature is only available on a computer. Please switch t…" at bounding box center [505, 311] width 1011 height 622
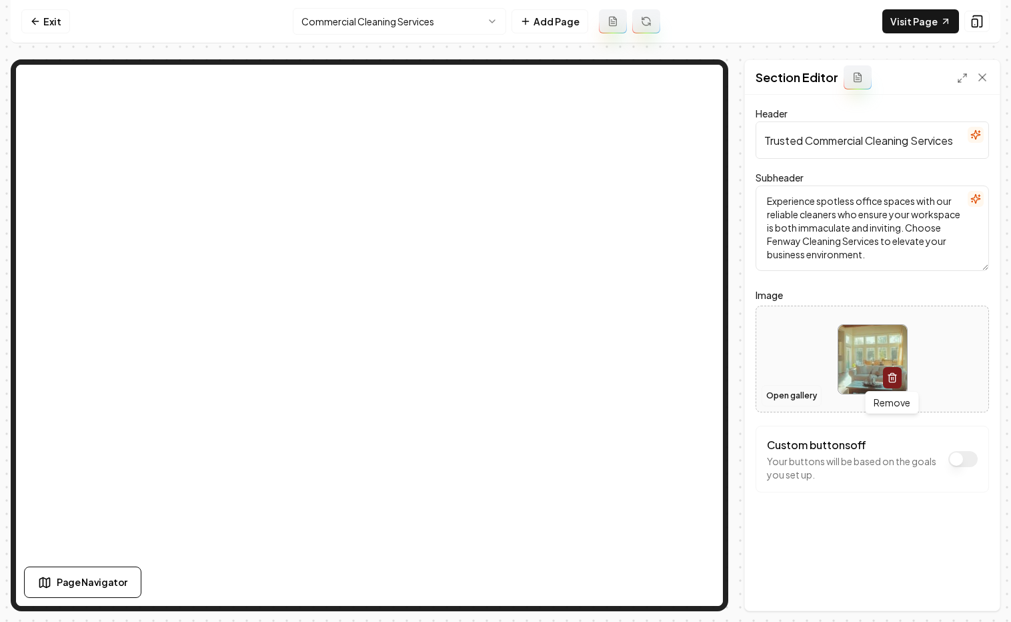
click at [697, 386] on button "Open gallery" at bounding box center [792, 395] width 60 height 21
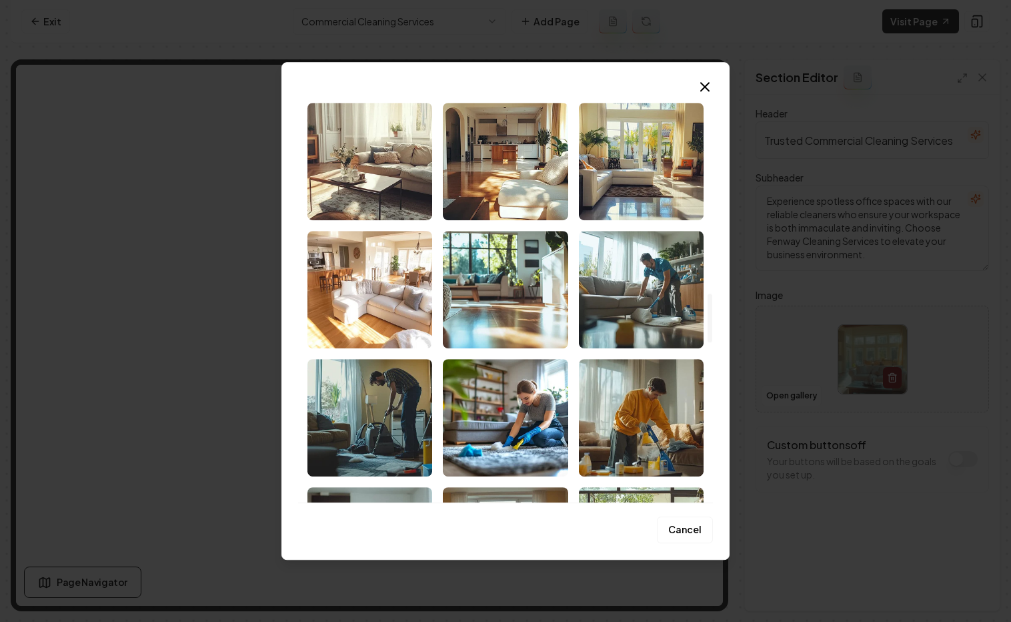
scroll to position [799, 0]
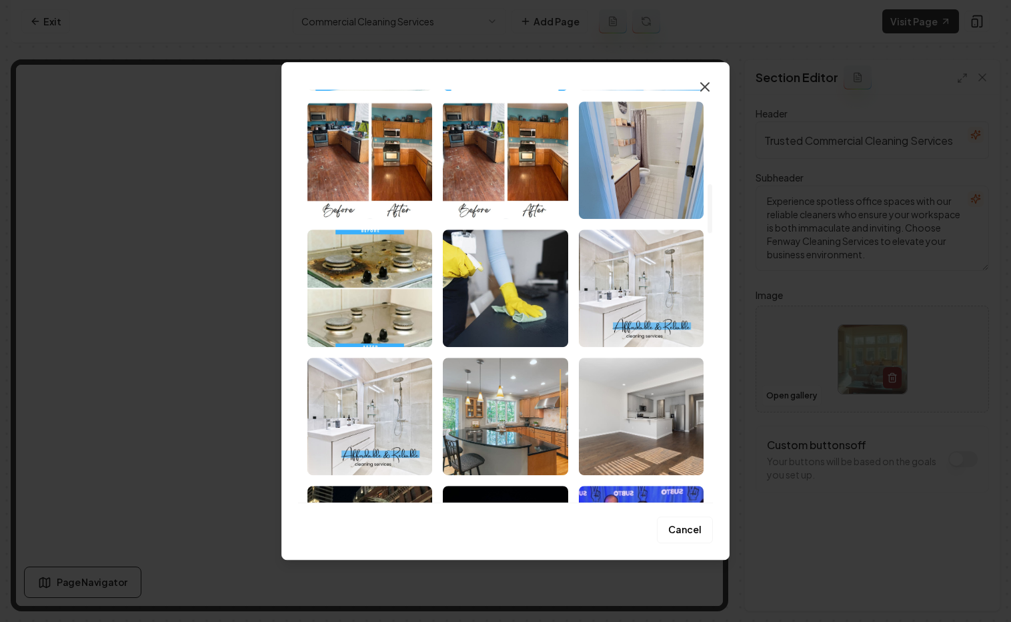
click at [697, 83] on icon "button" at bounding box center [705, 87] width 8 height 8
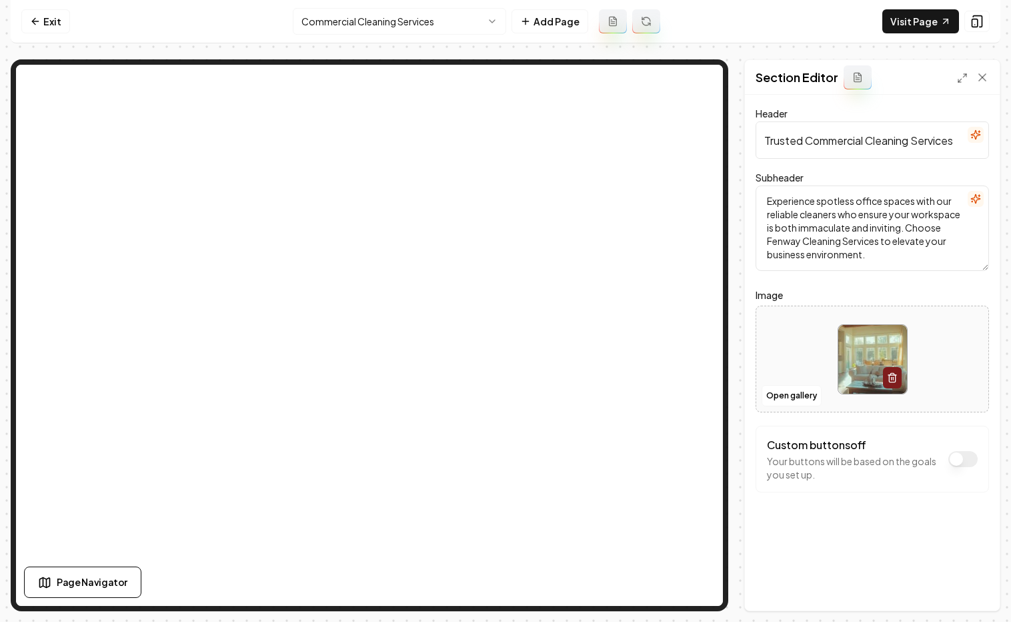
click at [393, 25] on html "Computer Required This feature is only available on a computer. Please switch t…" at bounding box center [505, 311] width 1011 height 622
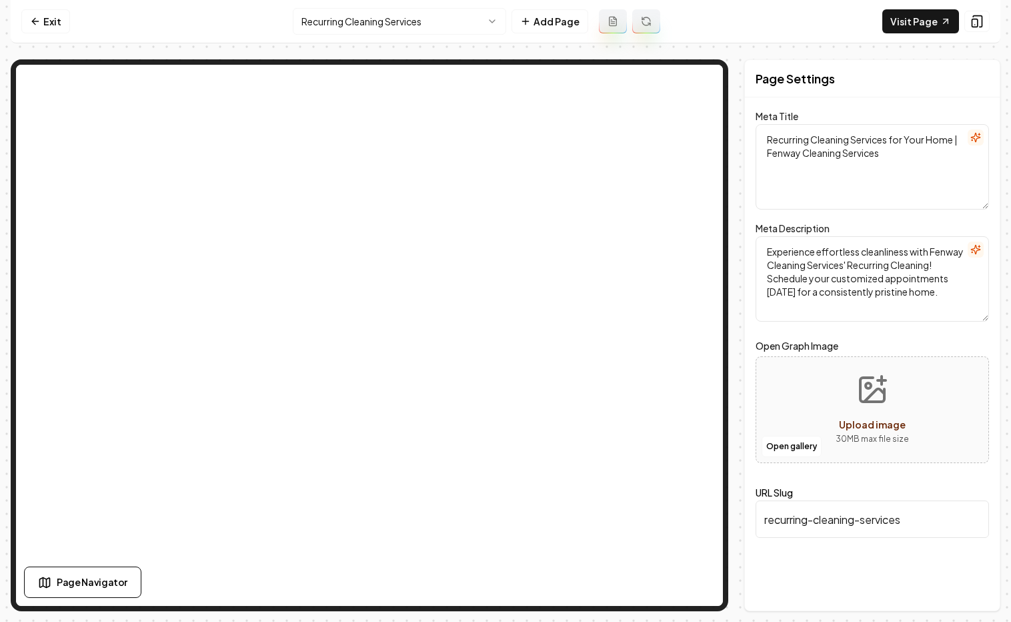
click at [697, 428] on span "Upload image" at bounding box center [872, 424] width 67 height 12
type input "**********"
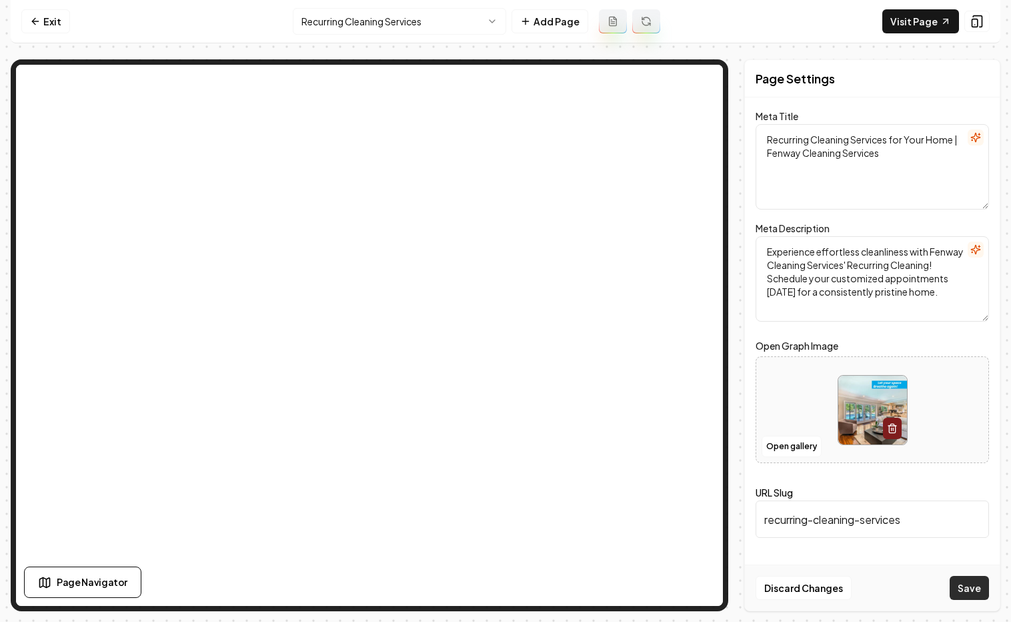
click at [697, 594] on button "Save" at bounding box center [969, 588] width 39 height 24
click at [697, 23] on link "Visit Page" at bounding box center [921, 21] width 77 height 24
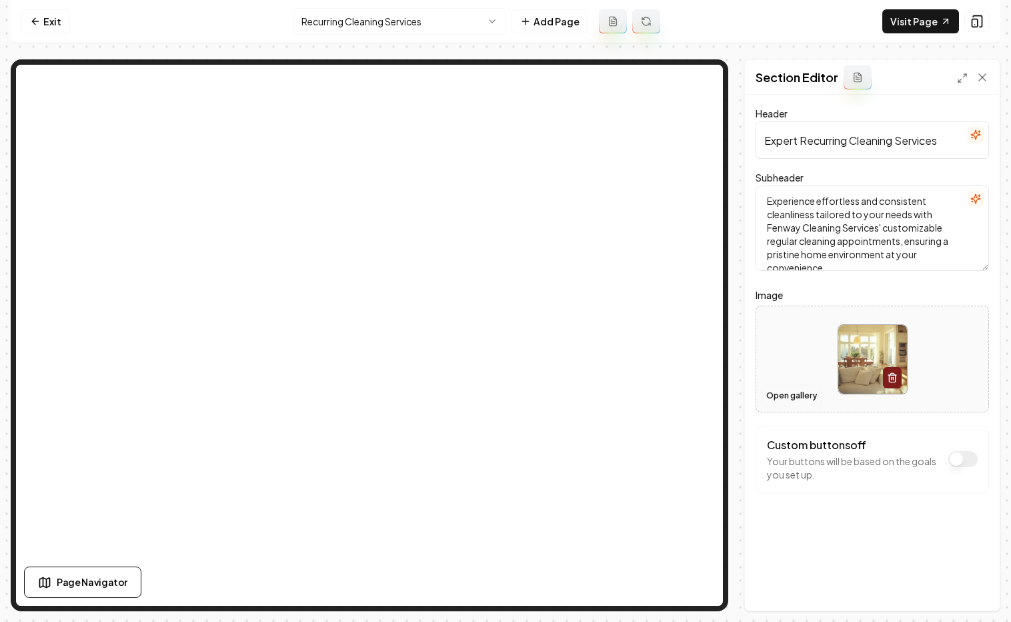
click at [697, 394] on button "Open gallery" at bounding box center [792, 395] width 60 height 21
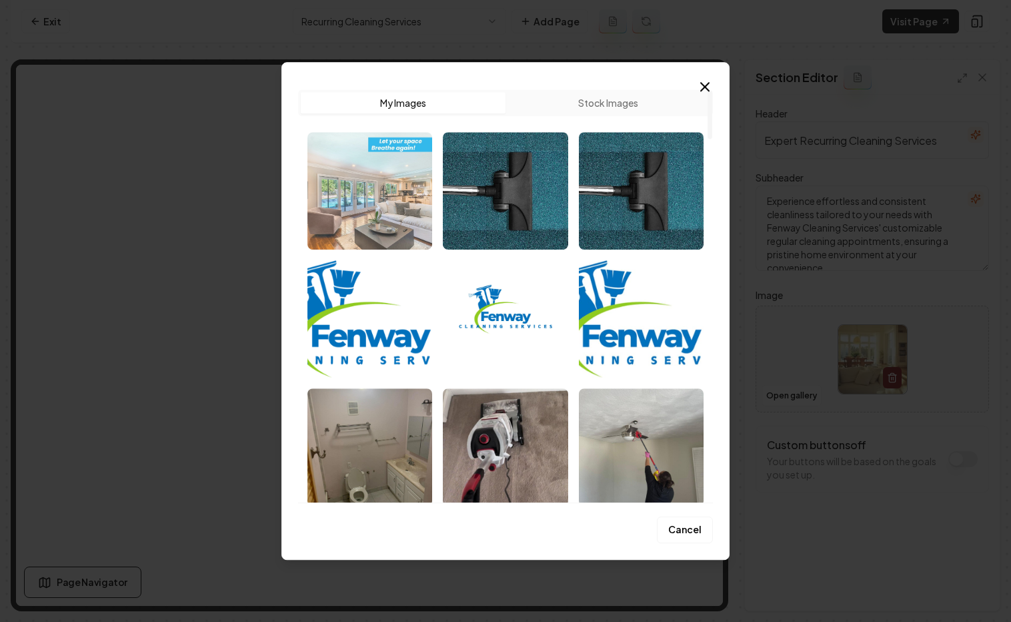
click at [354, 209] on img "Select image image_68c49fcb5c7cd75eb8174a19.jpg" at bounding box center [370, 190] width 125 height 117
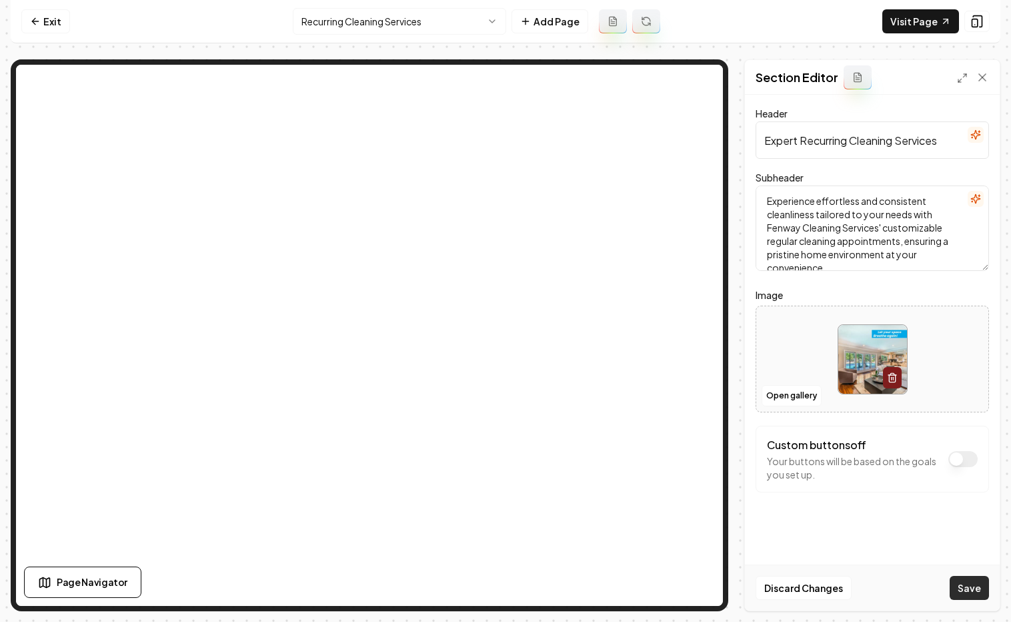
click at [697, 591] on button "Save" at bounding box center [969, 588] width 39 height 24
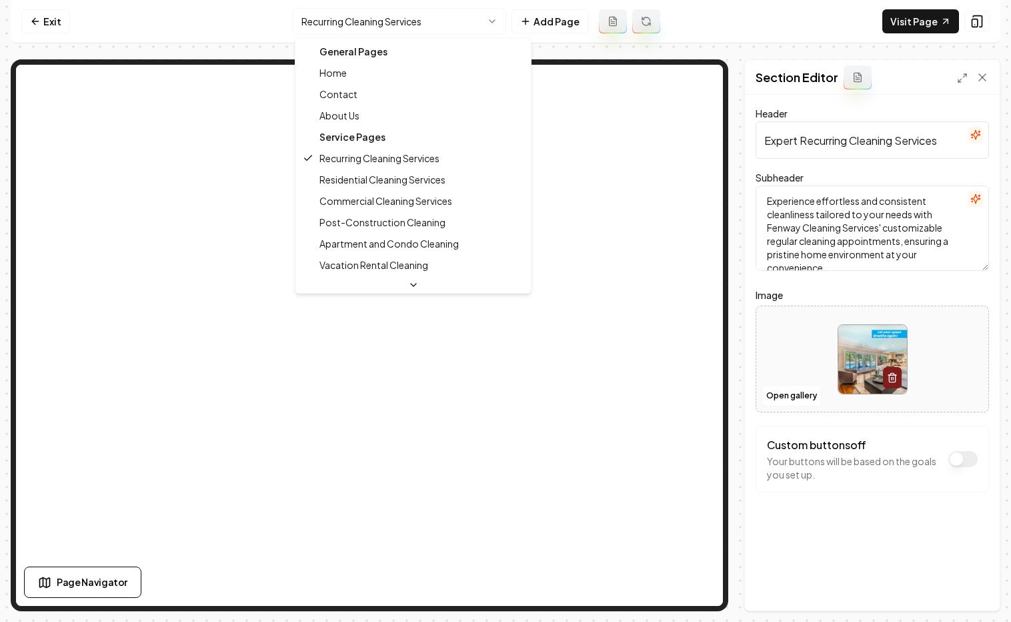
click at [338, 25] on html "Computer Required This feature is only available on a computer. Please switch t…" at bounding box center [505, 311] width 1011 height 622
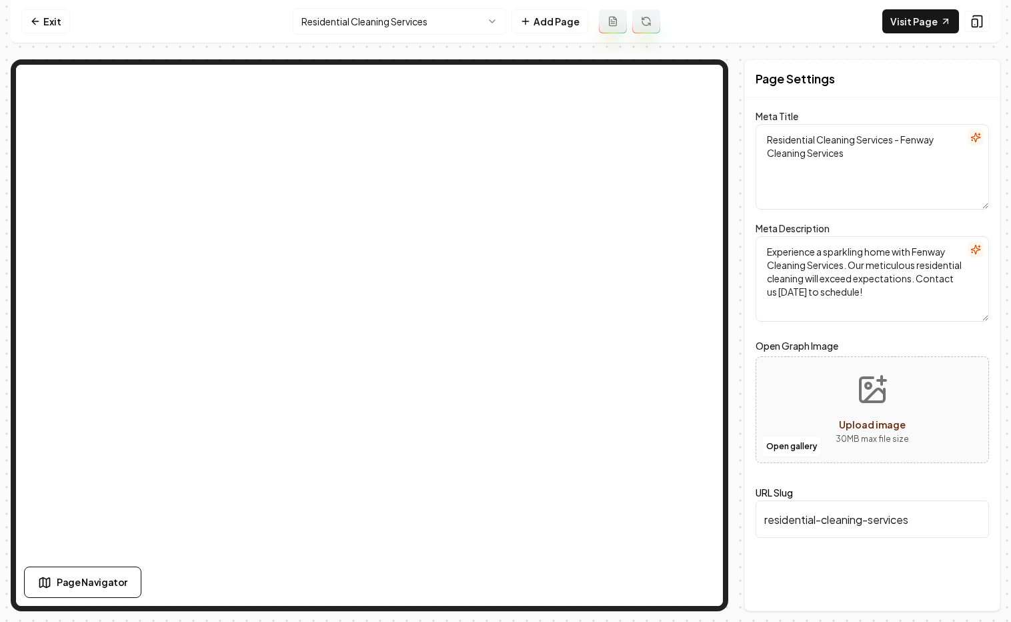
click at [361, 19] on html "Computer Required This feature is only available on a computer. Please switch t…" at bounding box center [505, 311] width 1011 height 622
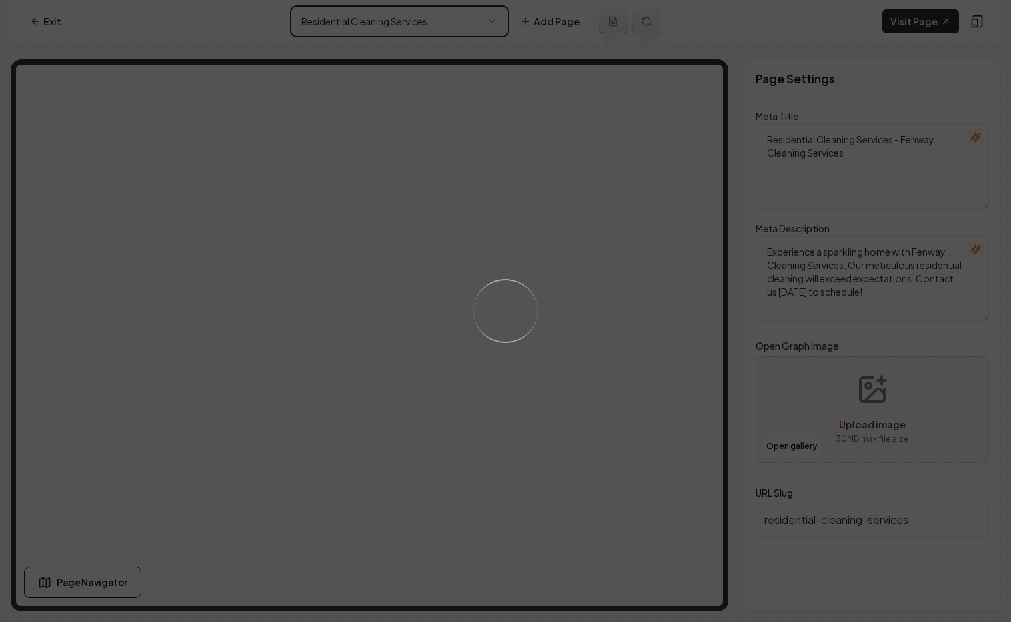
type textarea "Commercial Cleaning Services for a Pristine Workspace | Fenway Cleaning Services"
type textarea "Enhance your workspace appeal with Fenway Cleaning Services' commercial cleanin…"
type input "commercial-cleaning-services"
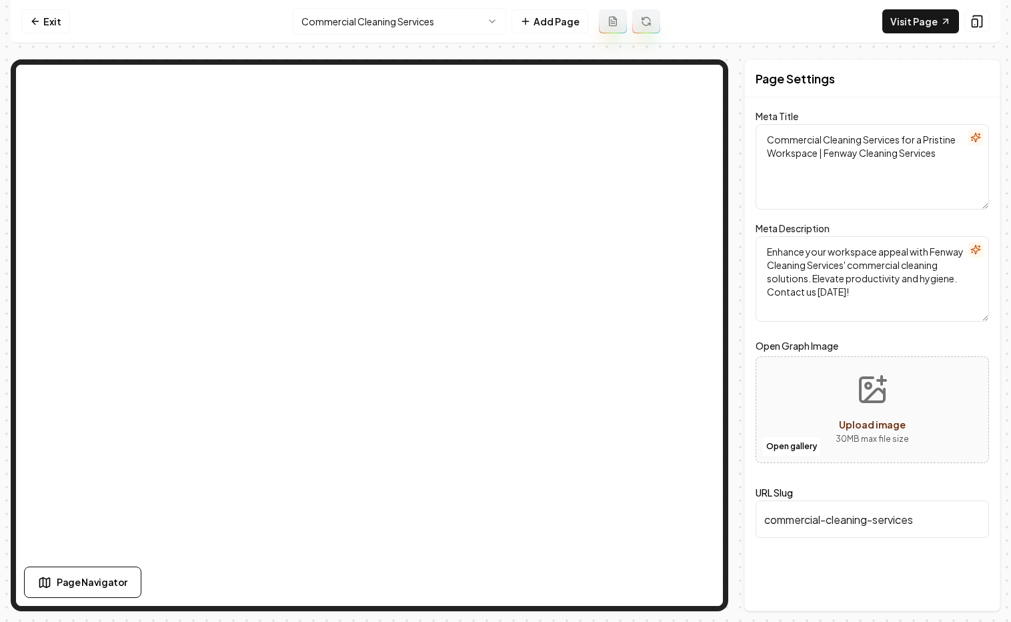
click at [436, 19] on html "Computer Required This feature is only available on a computer. Please switch t…" at bounding box center [505, 311] width 1011 height 622
click at [422, 35] on nav "Exit Post-Construction Cleaning Add Page Visit Page" at bounding box center [506, 21] width 990 height 43
click at [423, 24] on html "Computer Required This feature is only available on a computer. Please switch t…" at bounding box center [505, 311] width 1011 height 622
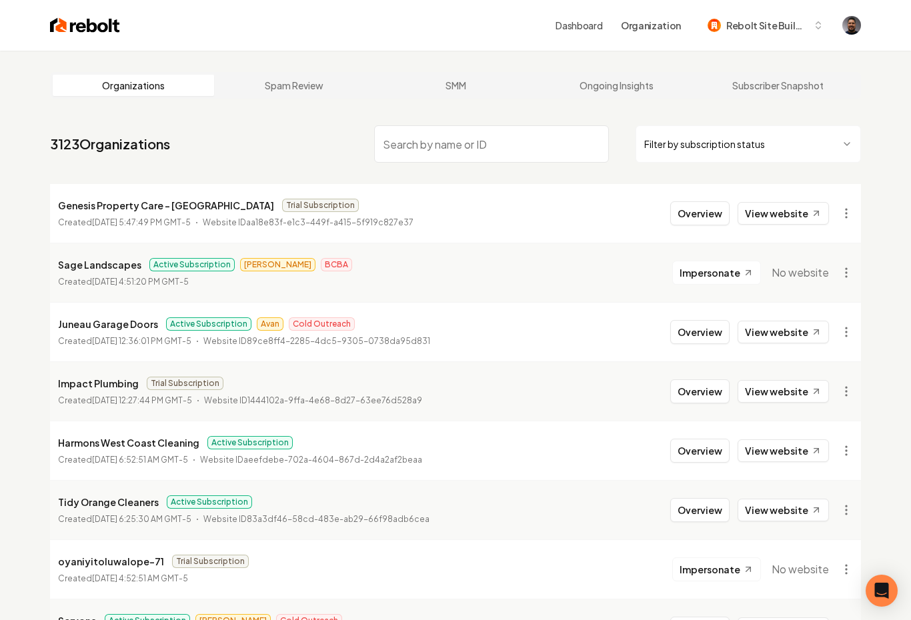
click at [410, 145] on input "search" at bounding box center [491, 143] width 235 height 37
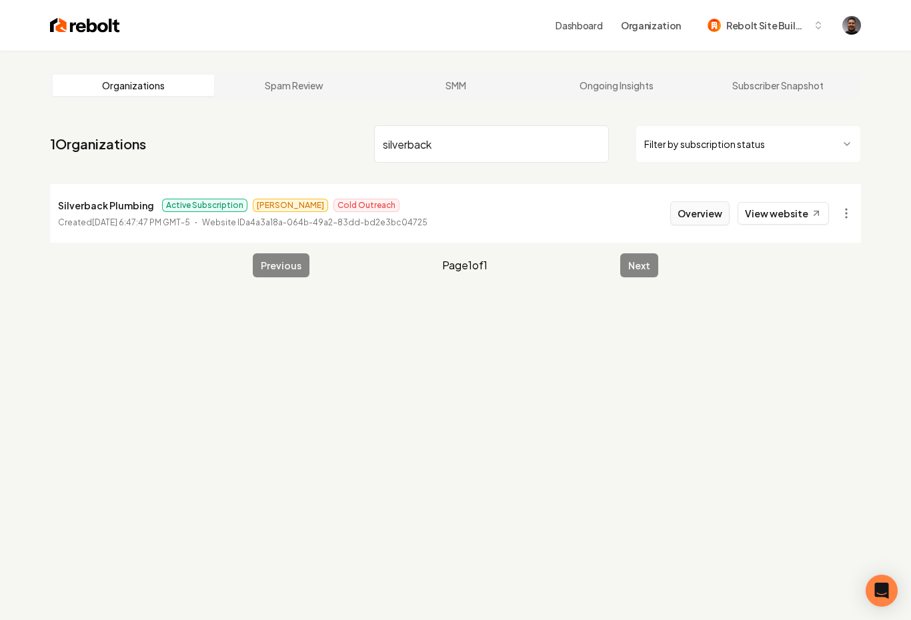
type input "silverback"
click at [694, 212] on button "Overview" at bounding box center [699, 213] width 59 height 24
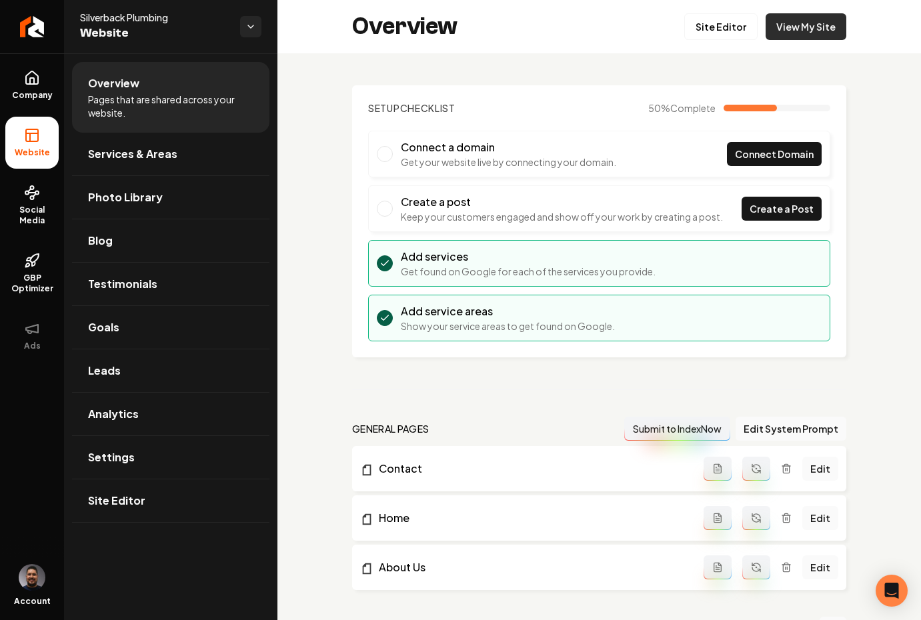
click at [791, 21] on link "View My Site" at bounding box center [806, 26] width 81 height 27
click at [7, 80] on link "Company" at bounding box center [31, 85] width 53 height 52
click at [29, 85] on icon at bounding box center [32, 78] width 16 height 16
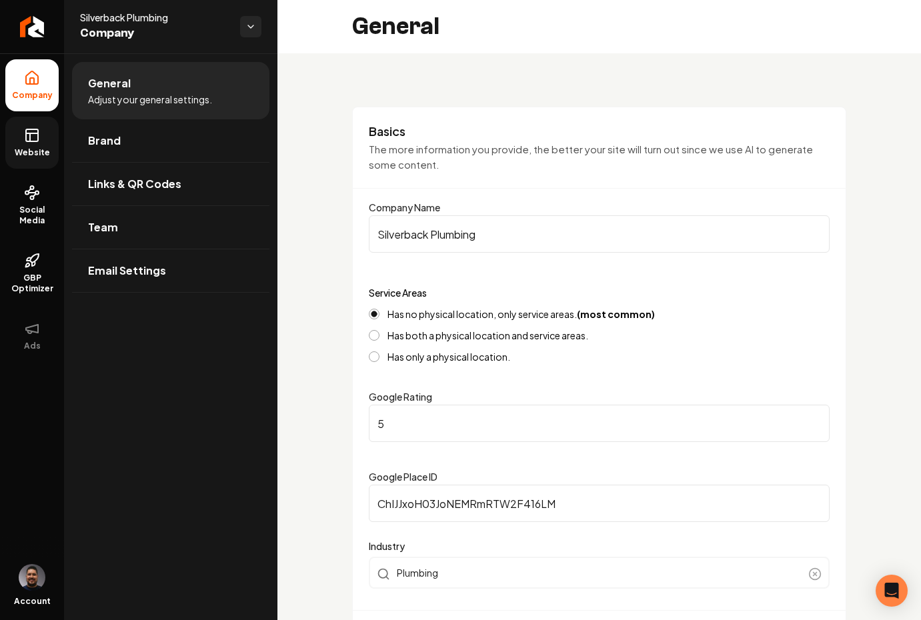
click at [17, 148] on span "Website" at bounding box center [32, 152] width 46 height 11
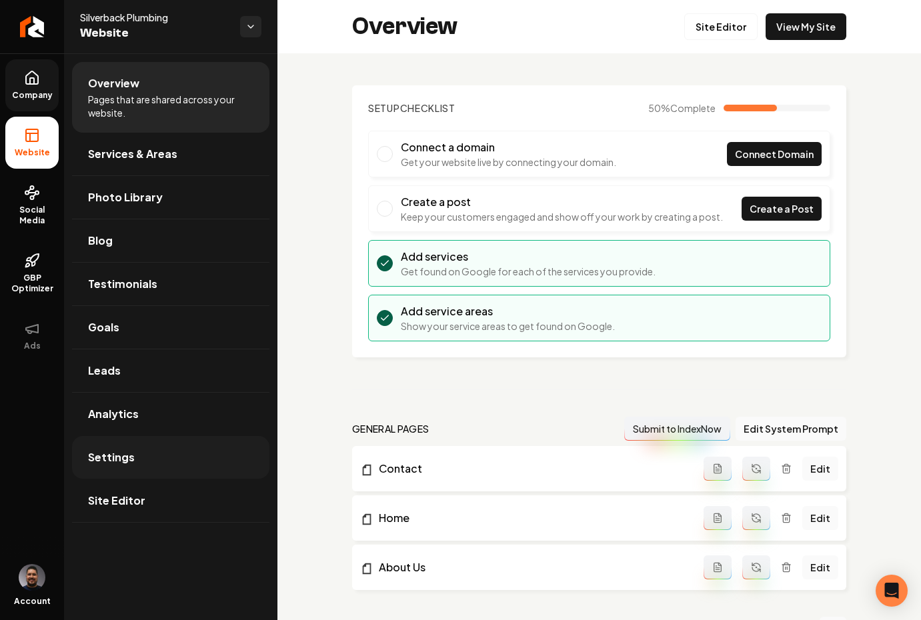
click at [130, 460] on span "Settings" at bounding box center [111, 458] width 47 height 16
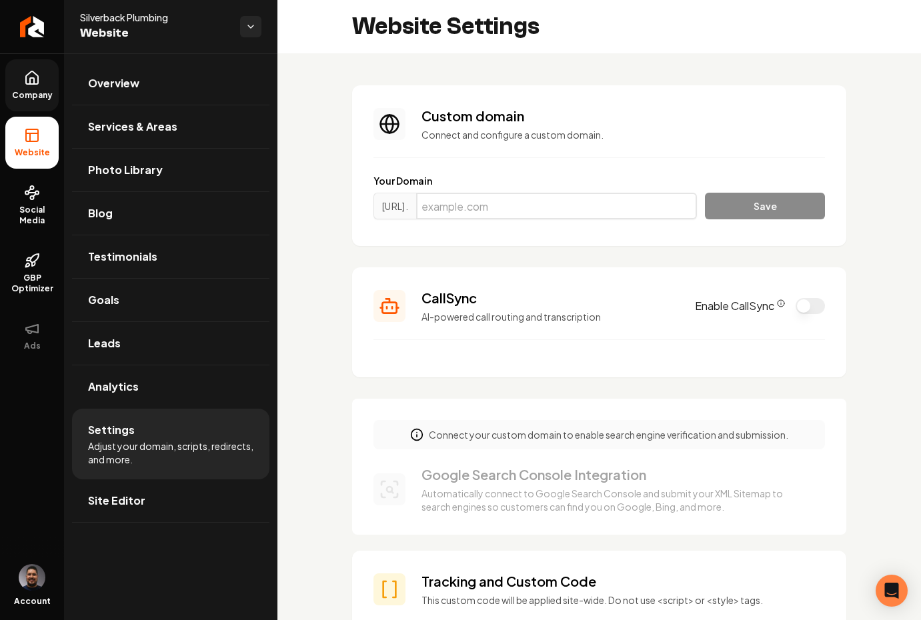
click at [484, 203] on input "Main content area" at bounding box center [556, 206] width 281 height 27
click at [95, 501] on span "Site Editor" at bounding box center [116, 501] width 57 height 16
